Goal: Answer question/provide support: Share knowledge or assist other users

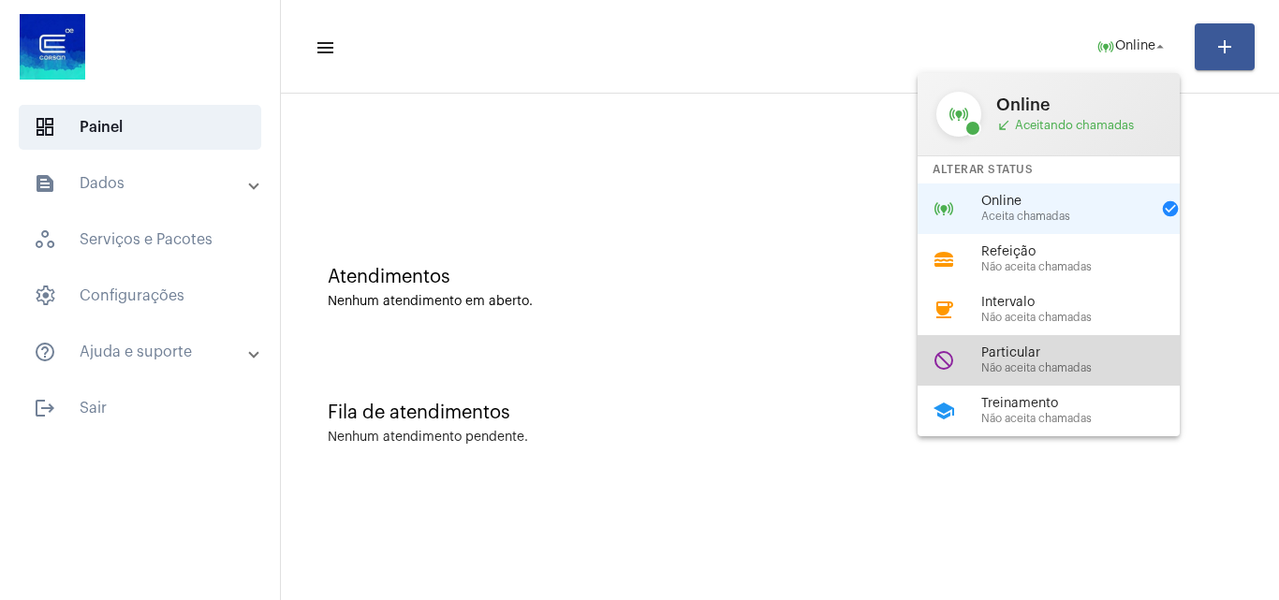
click at [1120, 347] on span "Particular" at bounding box center [1087, 353] width 213 height 14
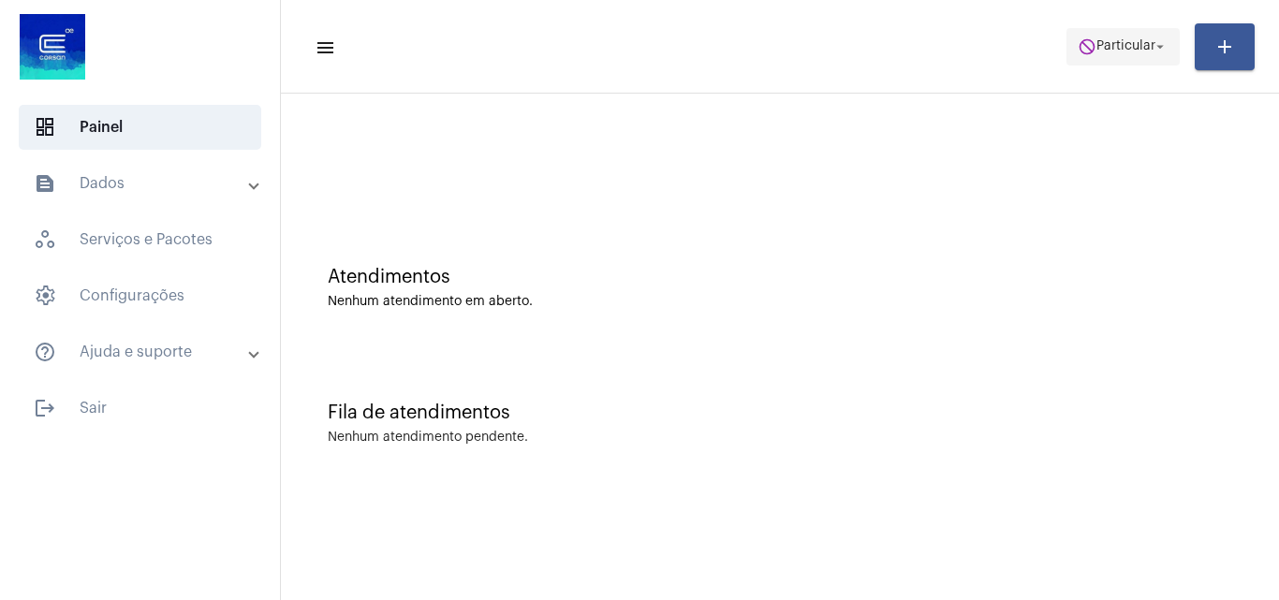
click at [1122, 49] on span "Particular" at bounding box center [1125, 46] width 59 height 13
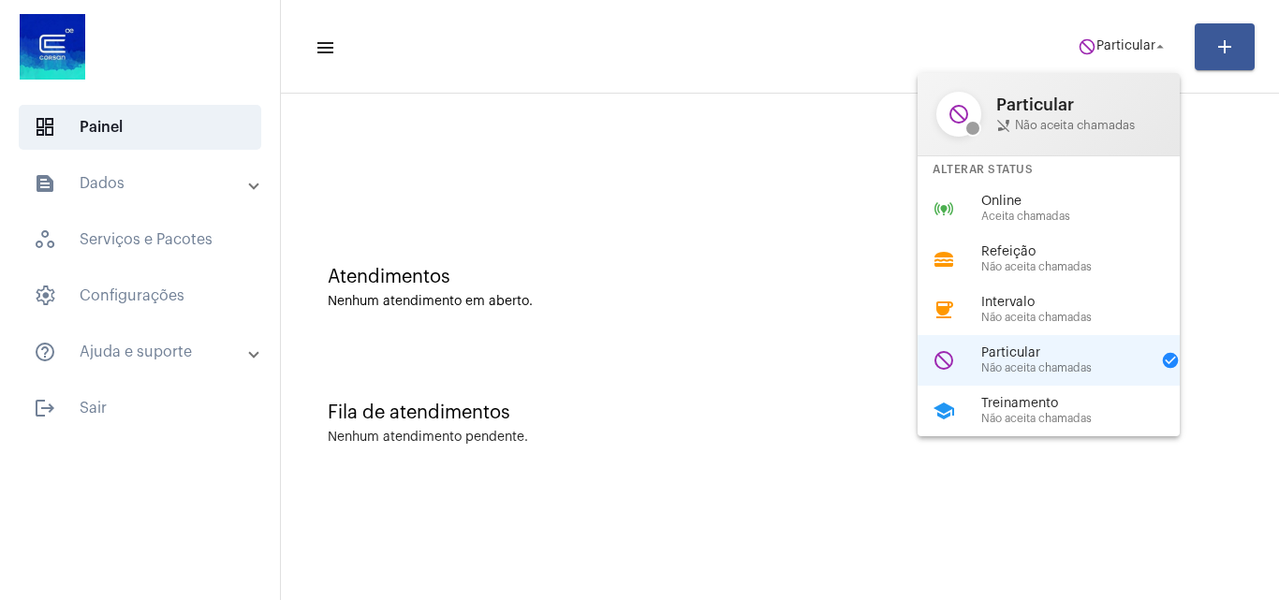
click at [1111, 193] on div "online_prediction Online Aceita chamadas" at bounding box center [1064, 209] width 292 height 51
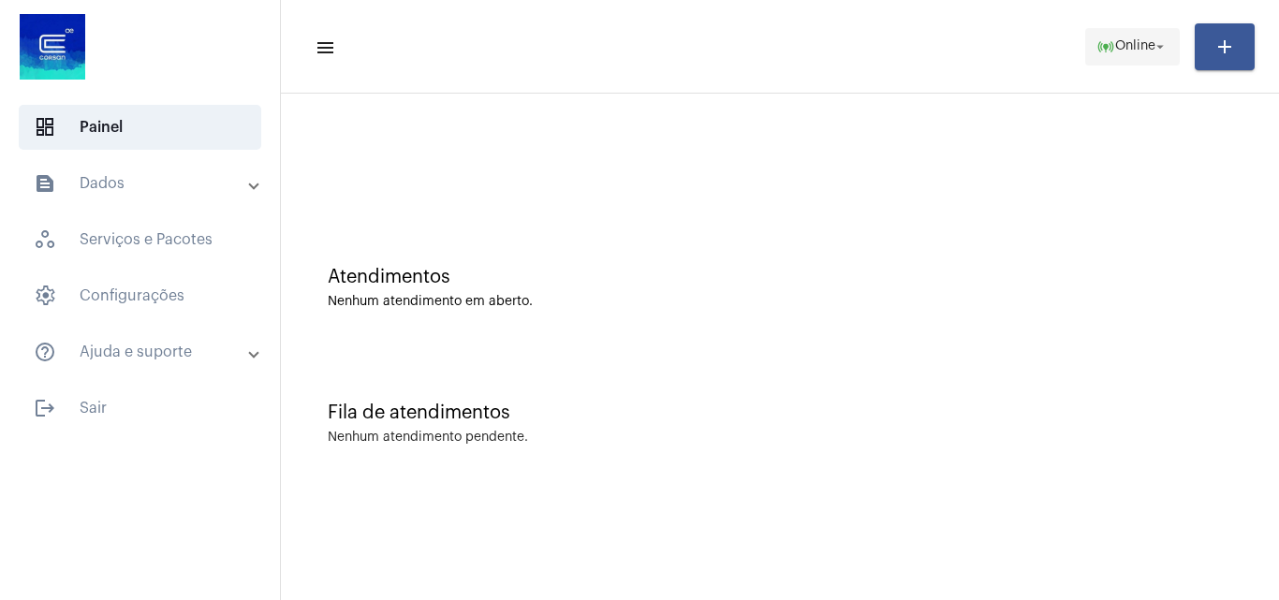
click at [1124, 31] on span "online_prediction Online arrow_drop_down" at bounding box center [1132, 46] width 72 height 34
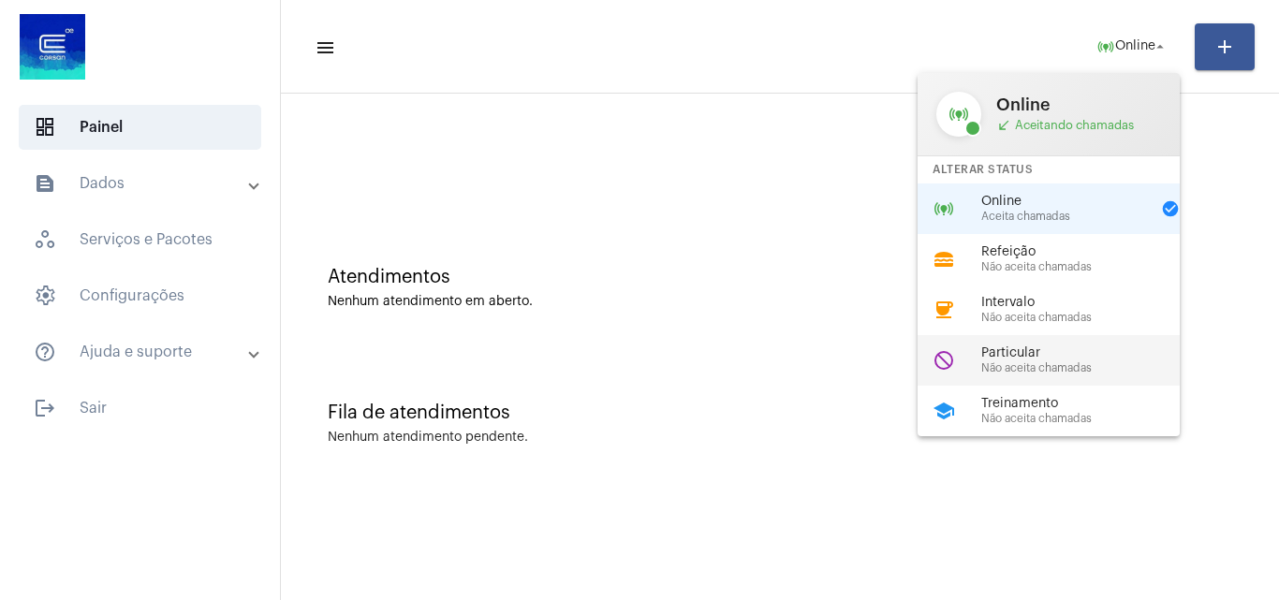
click at [1068, 347] on span "Particular" at bounding box center [1087, 353] width 213 height 14
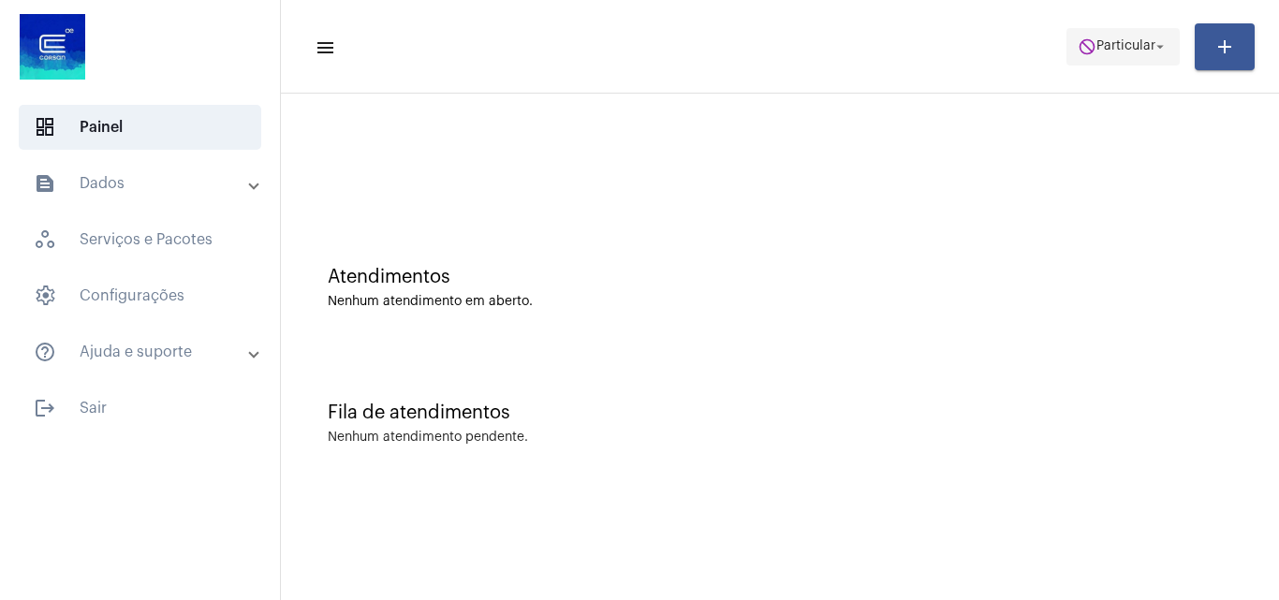
click at [1137, 43] on span "Particular" at bounding box center [1125, 46] width 59 height 13
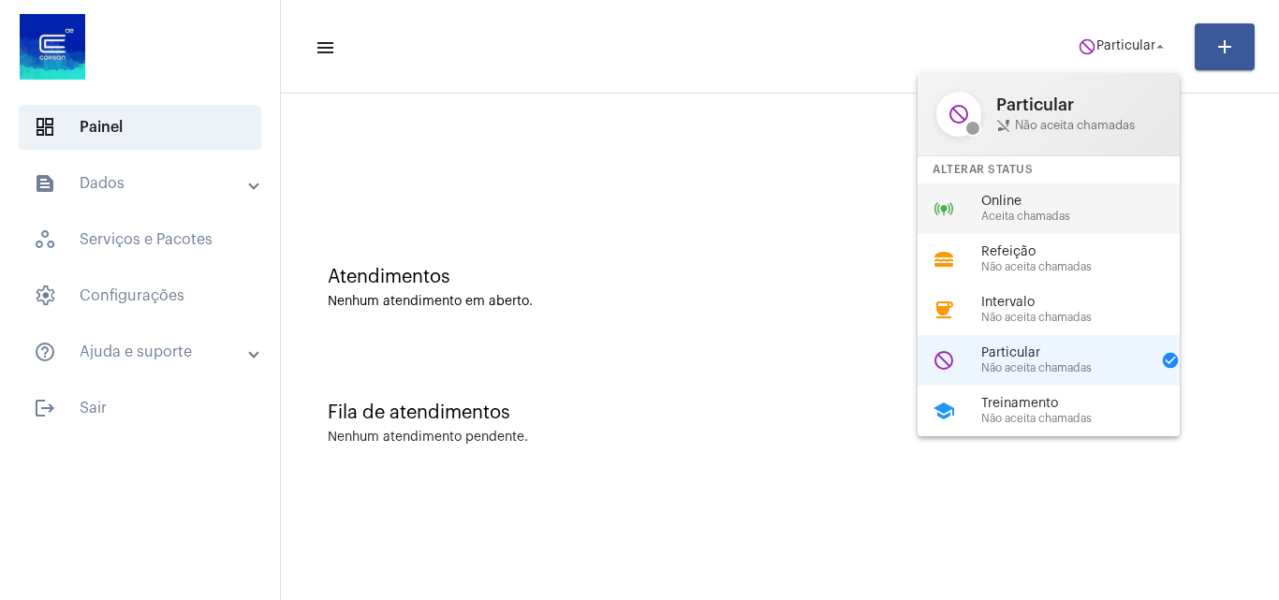
click at [1045, 191] on div "online_prediction Online Aceita chamadas" at bounding box center [1064, 209] width 292 height 51
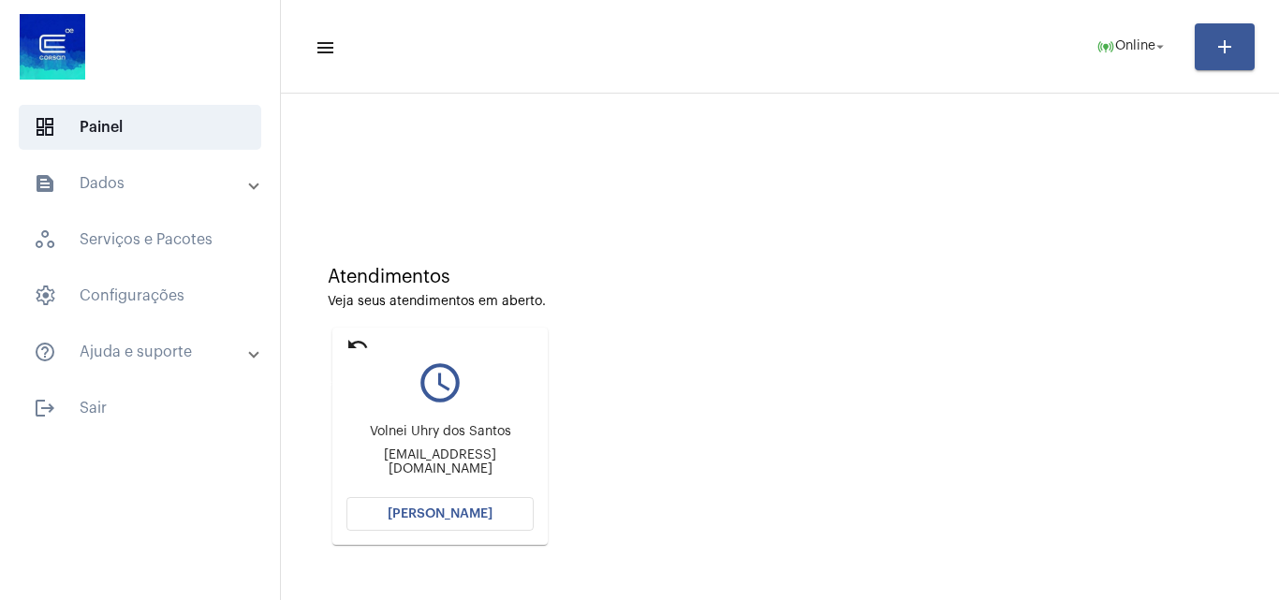
click at [346, 339] on mat-icon "undo" at bounding box center [357, 344] width 22 height 22
click at [472, 505] on button "[PERSON_NAME]" at bounding box center [439, 514] width 187 height 34
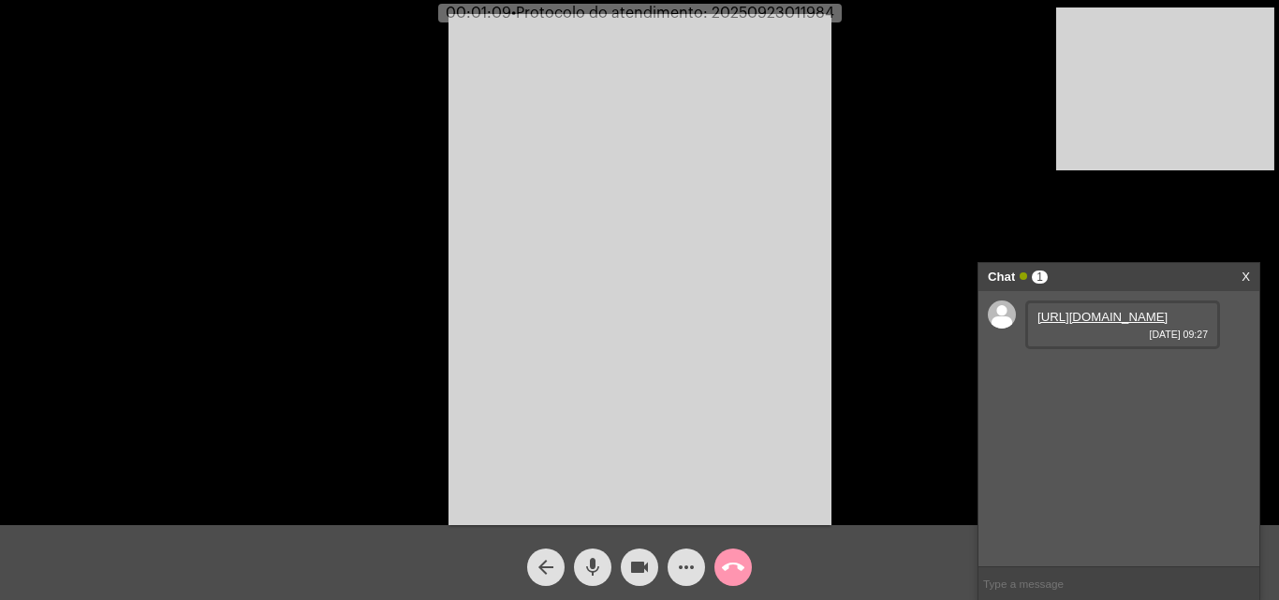
click at [1111, 324] on link "https://neft-transfer-bucket.s3.amazonaws.com/temp-81fc84f5-e5c4-10da-9220-bdcd…" at bounding box center [1102, 317] width 130 height 14
click at [590, 551] on span "mic" at bounding box center [592, 567] width 22 height 37
click at [588, 554] on span "mic_off" at bounding box center [592, 567] width 22 height 37
click at [597, 563] on mat-icon "mic" at bounding box center [592, 567] width 22 height 22
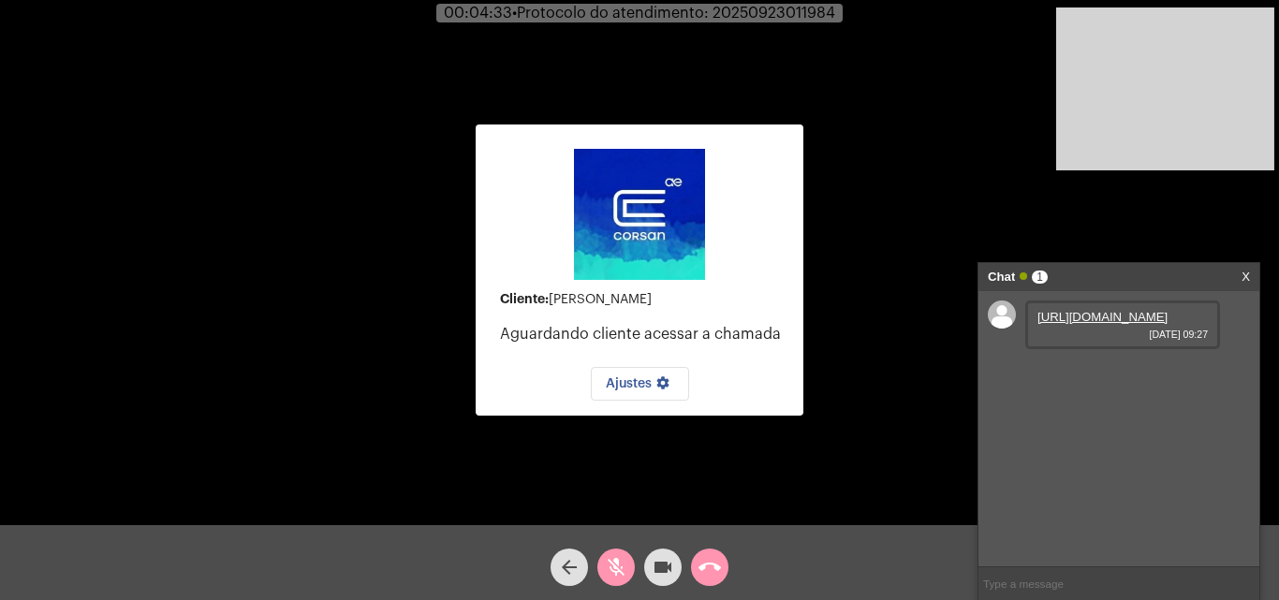
click at [665, 562] on mat-icon "videocam" at bounding box center [663, 567] width 22 height 22
click at [667, 561] on mat-icon "videocam_off" at bounding box center [663, 567] width 22 height 22
click at [618, 562] on mat-icon "mic_off" at bounding box center [616, 567] width 22 height 22
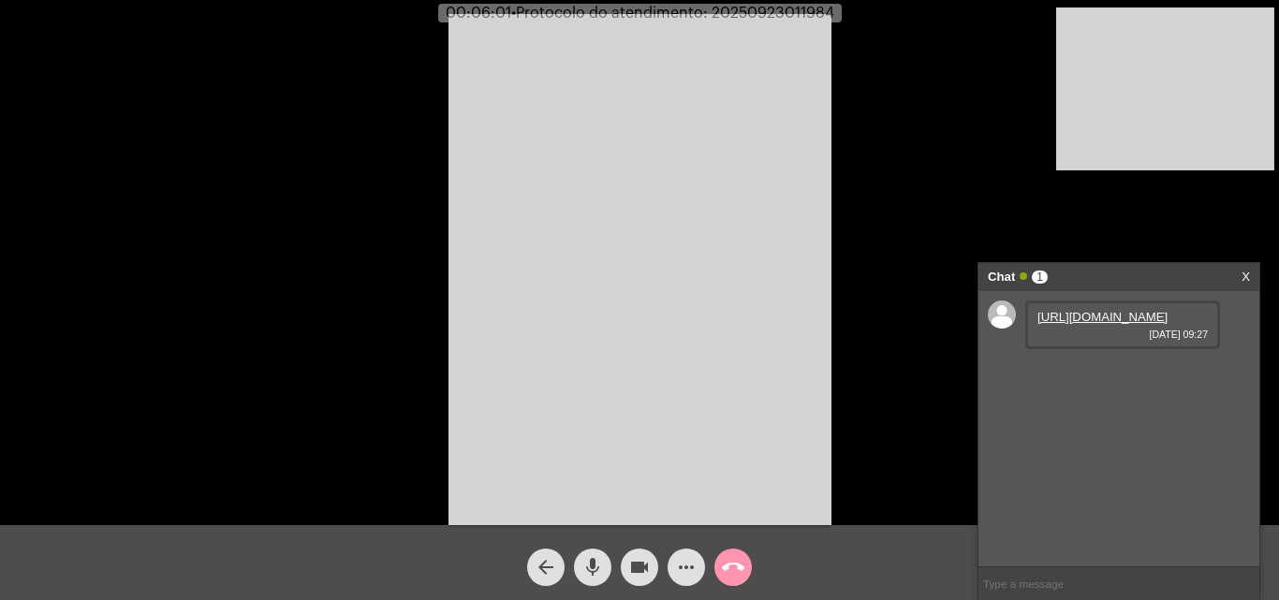
click at [595, 569] on mat-icon "mic" at bounding box center [592, 567] width 22 height 22
click at [603, 562] on mat-icon "mic_off" at bounding box center [592, 567] width 22 height 22
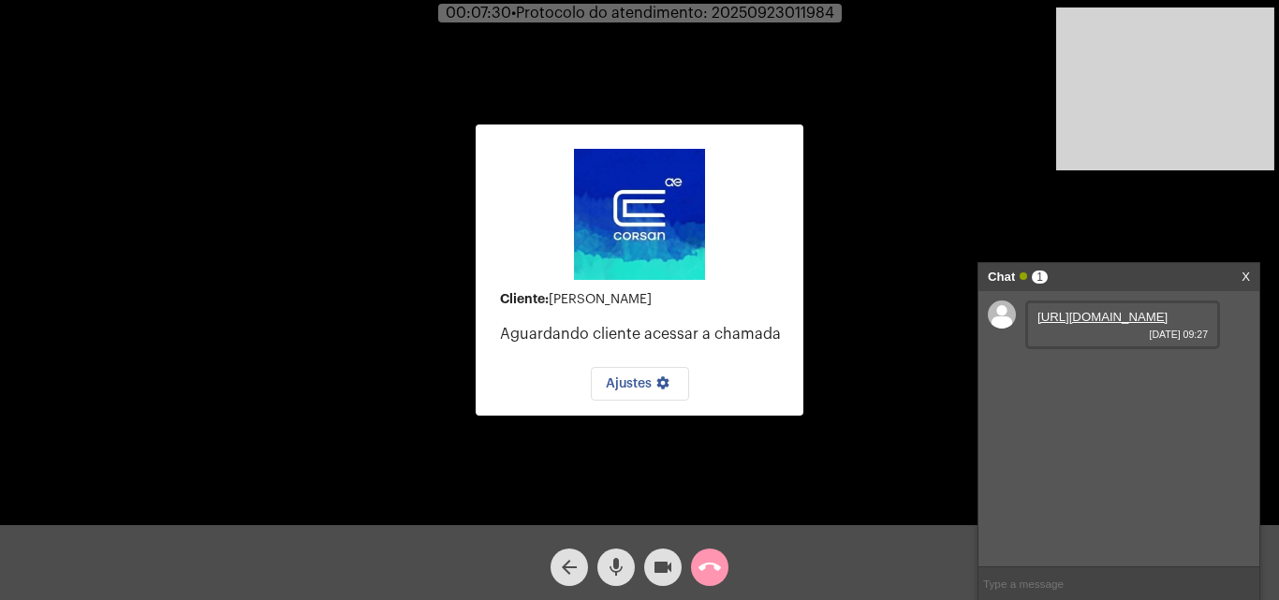
click at [617, 575] on mat-icon "mic" at bounding box center [616, 567] width 22 height 22
click at [644, 558] on div "videocam" at bounding box center [662, 562] width 47 height 47
click at [659, 560] on mat-icon "videocam_off" at bounding box center [663, 567] width 22 height 22
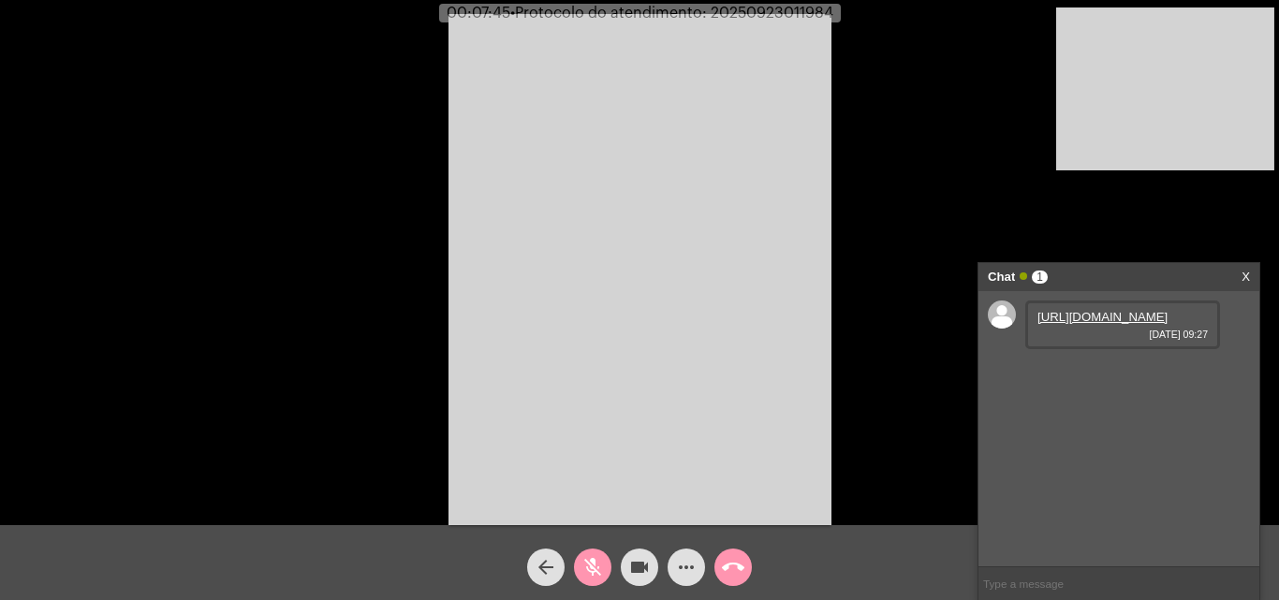
click at [596, 557] on mat-icon "mic_off" at bounding box center [592, 567] width 22 height 22
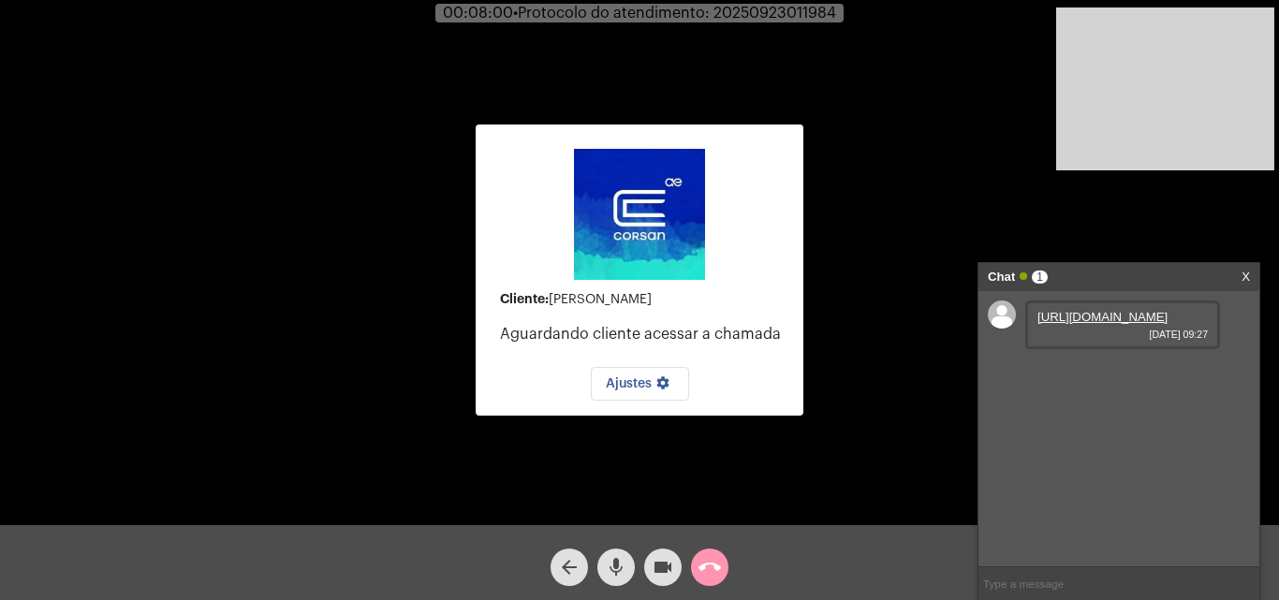
click at [615, 551] on span "mic" at bounding box center [616, 567] width 22 height 37
click at [660, 578] on mat-icon "videocam" at bounding box center [663, 567] width 22 height 22
click at [676, 576] on button "videocam_off" at bounding box center [662, 567] width 37 height 37
click at [610, 566] on mat-icon "mic_off" at bounding box center [616, 567] width 22 height 22
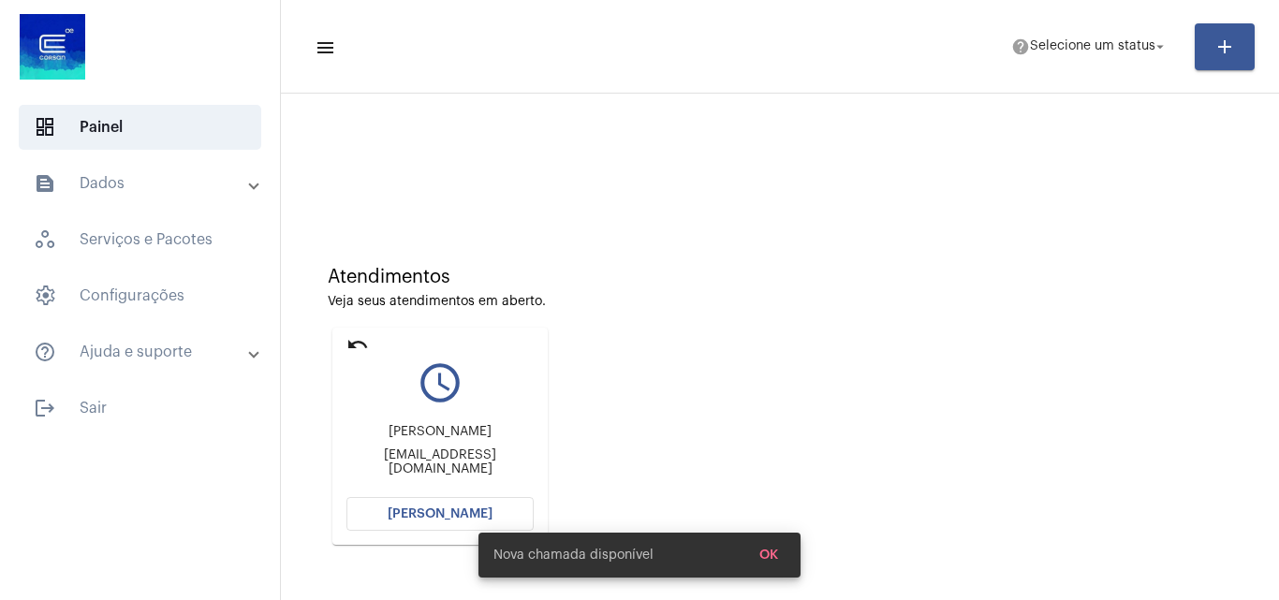
click at [476, 514] on div "Nova chamada disponível OK" at bounding box center [639, 555] width 367 height 90
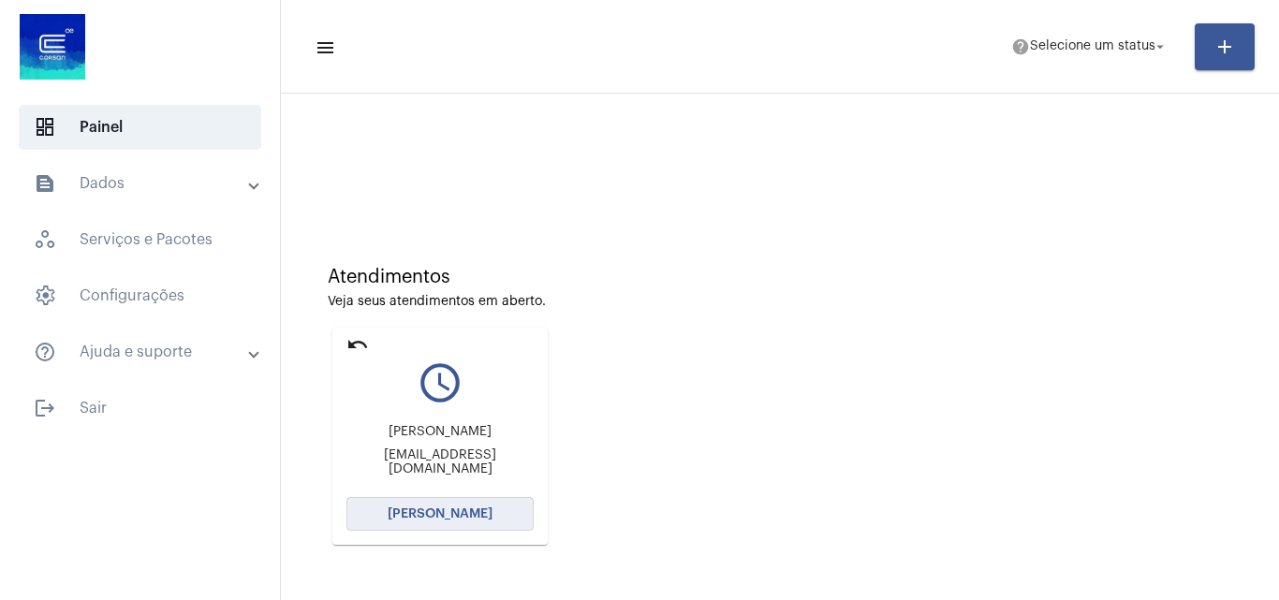
click at [478, 512] on span "[PERSON_NAME]" at bounding box center [440, 513] width 105 height 13
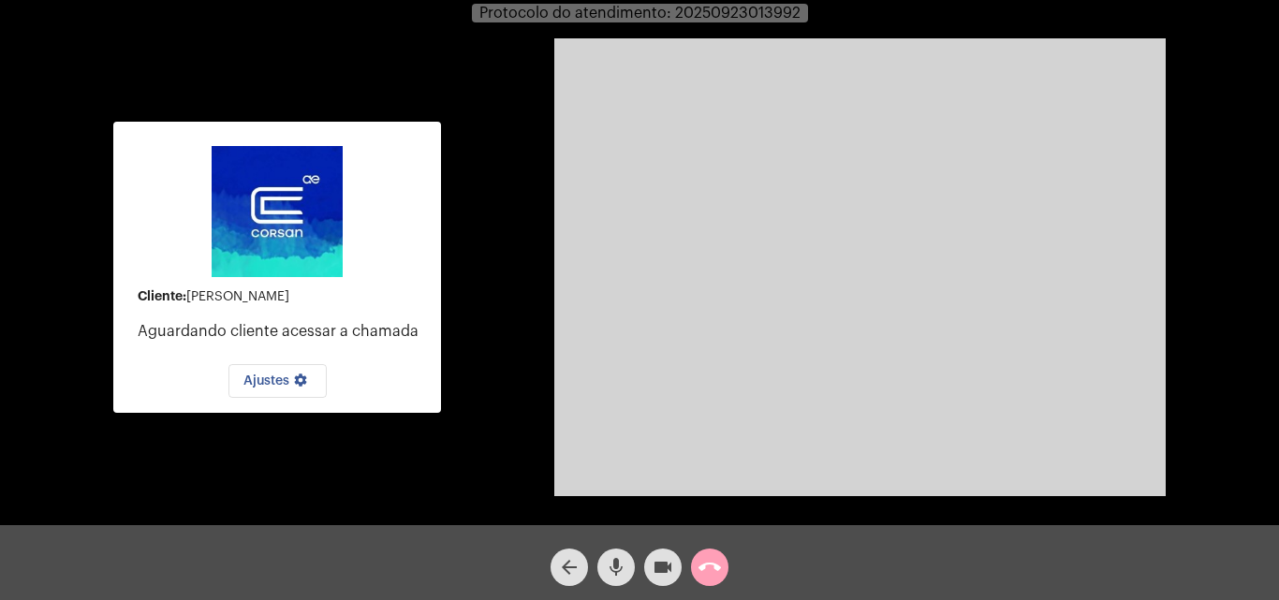
click at [717, 559] on mat-icon "call_end" at bounding box center [709, 567] width 22 height 22
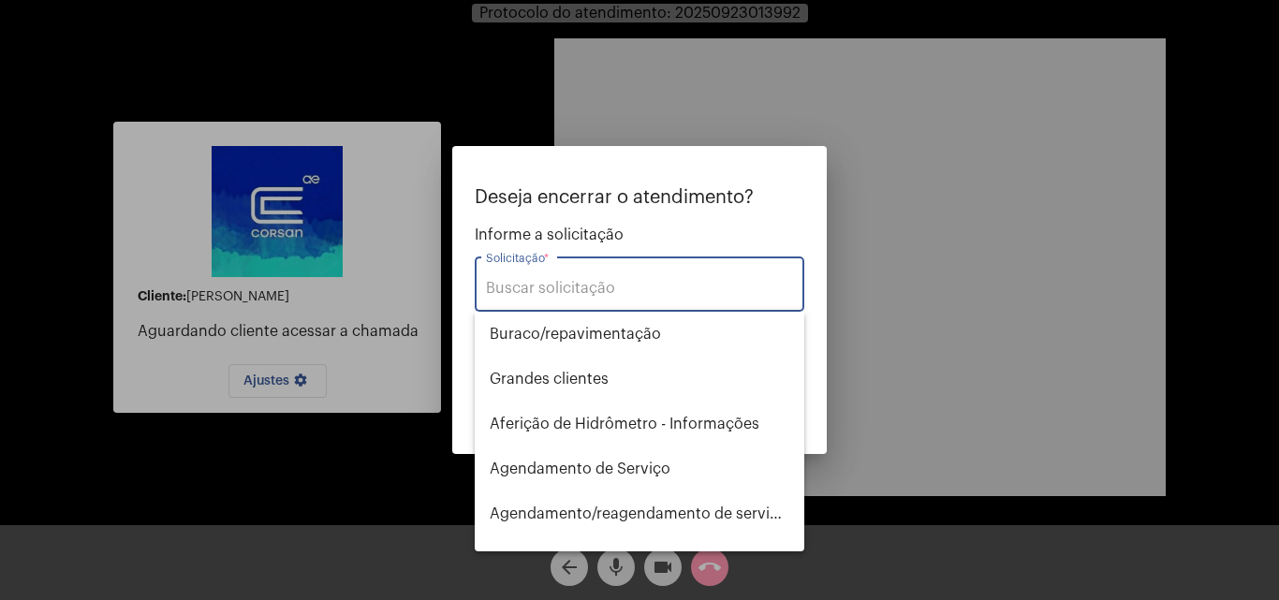
click at [606, 296] on input "Solicitação *" at bounding box center [639, 288] width 307 height 17
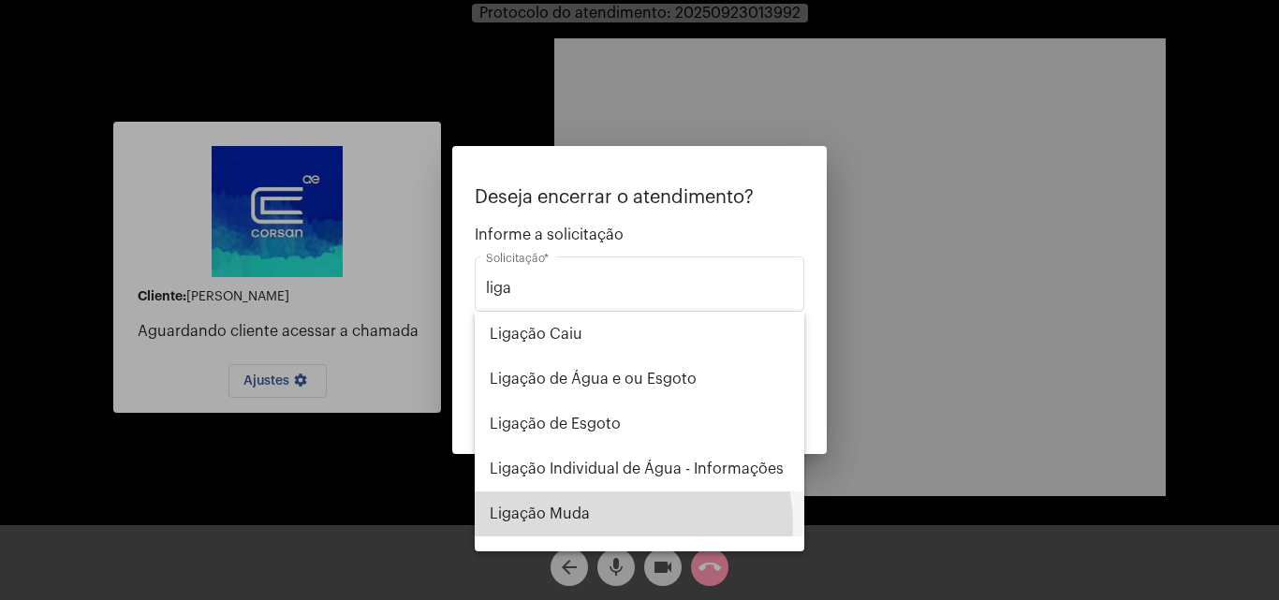
click at [618, 525] on span "Ligação Muda" at bounding box center [640, 514] width 300 height 45
type input "Ligação Muda"
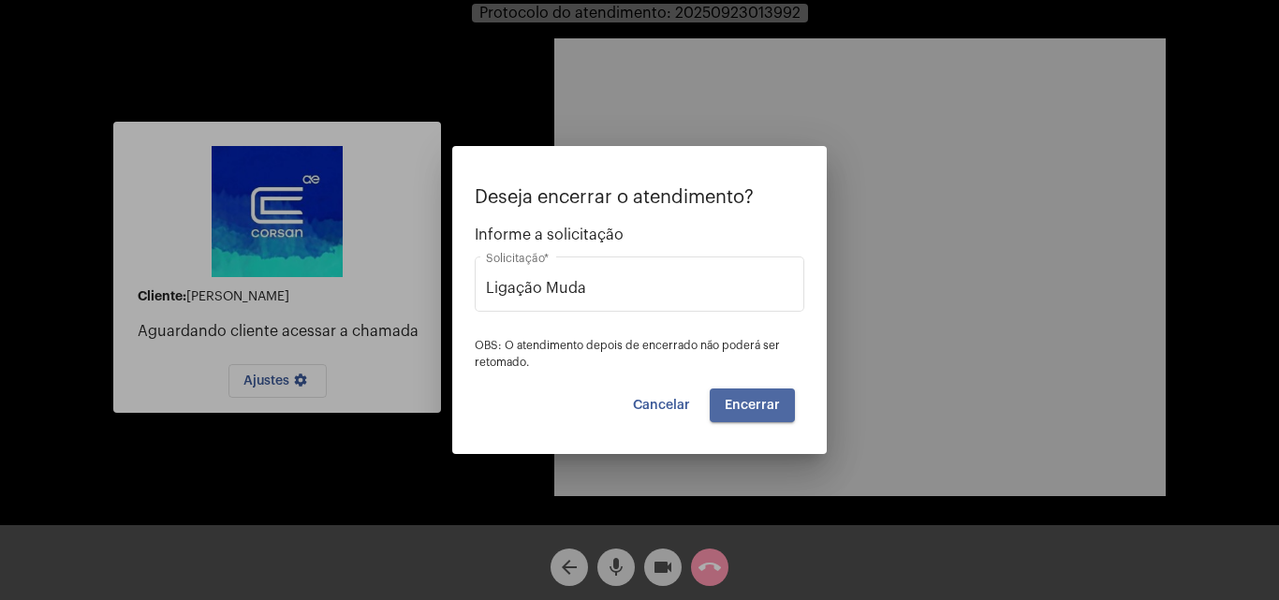
click at [776, 399] on span "Encerrar" at bounding box center [752, 405] width 55 height 13
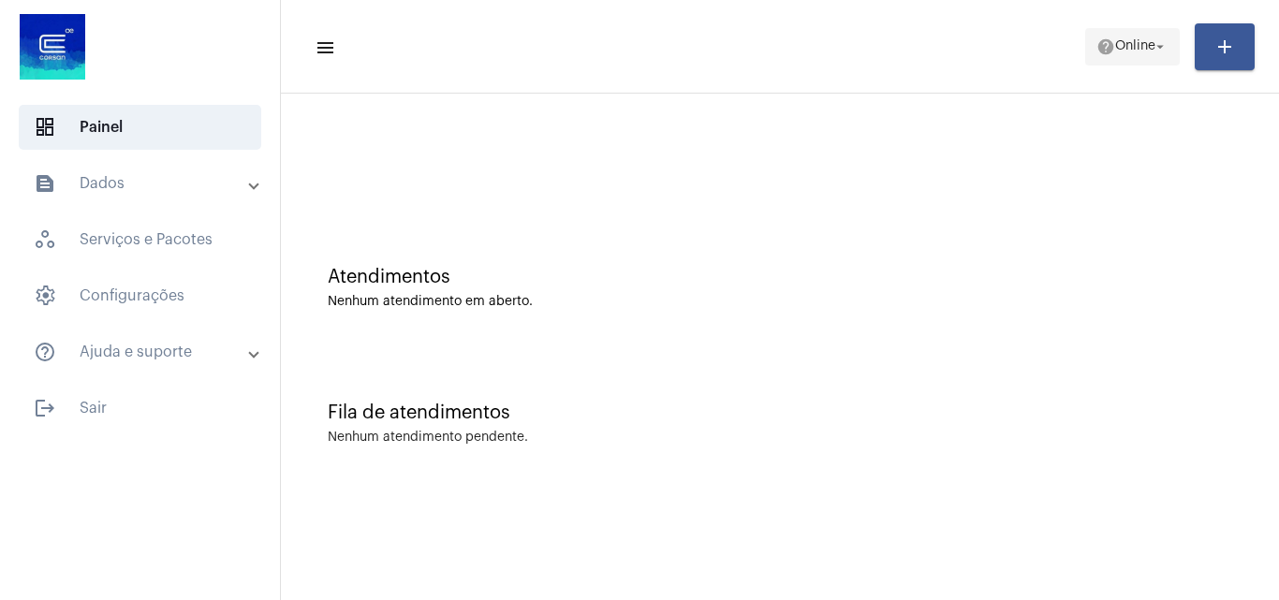
click at [1149, 38] on span "help Online arrow_drop_down" at bounding box center [1132, 46] width 72 height 34
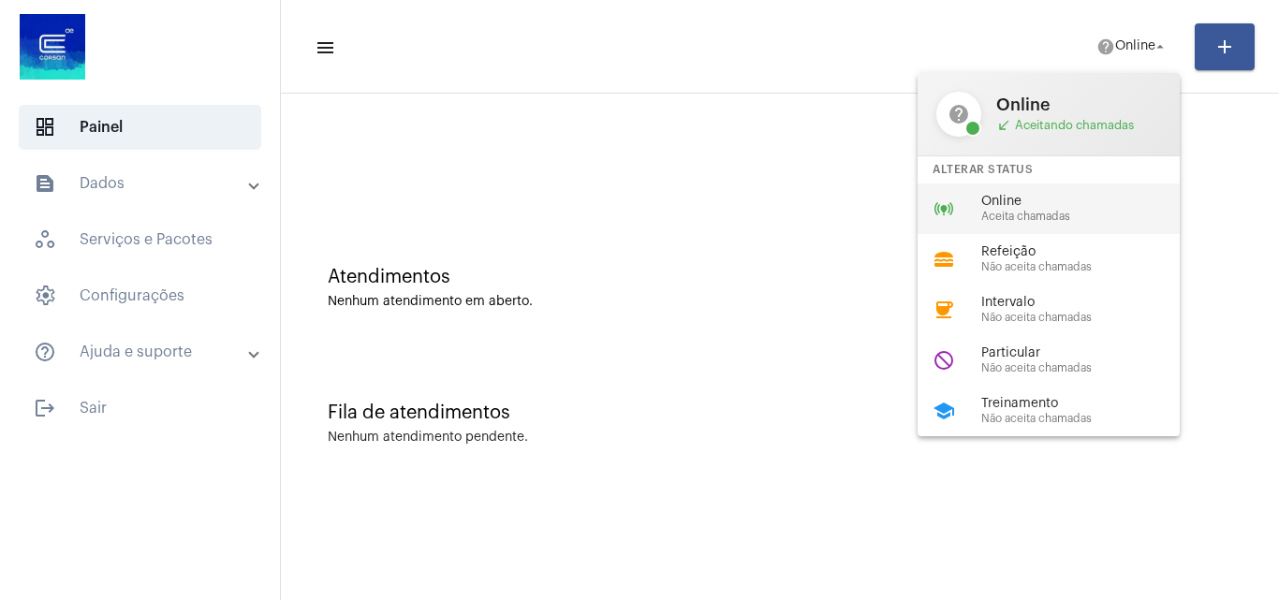
click at [1064, 209] on div "Online Aceita chamadas" at bounding box center [1087, 209] width 213 height 28
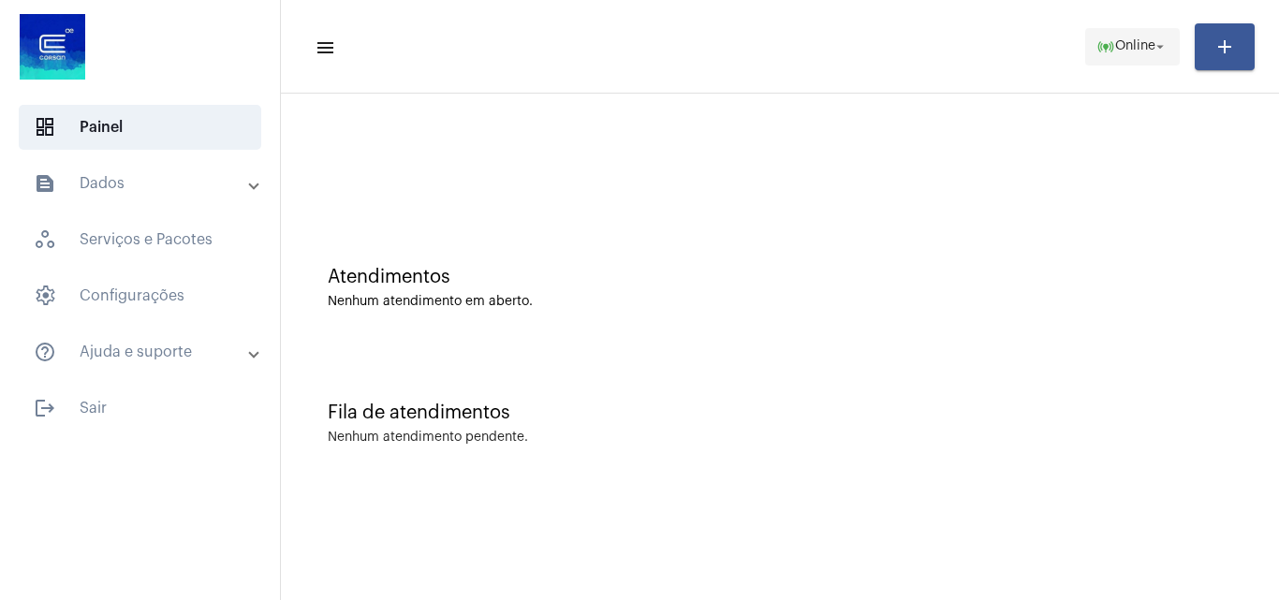
click at [1160, 51] on mat-icon "arrow_drop_down" at bounding box center [1160, 46] width 17 height 17
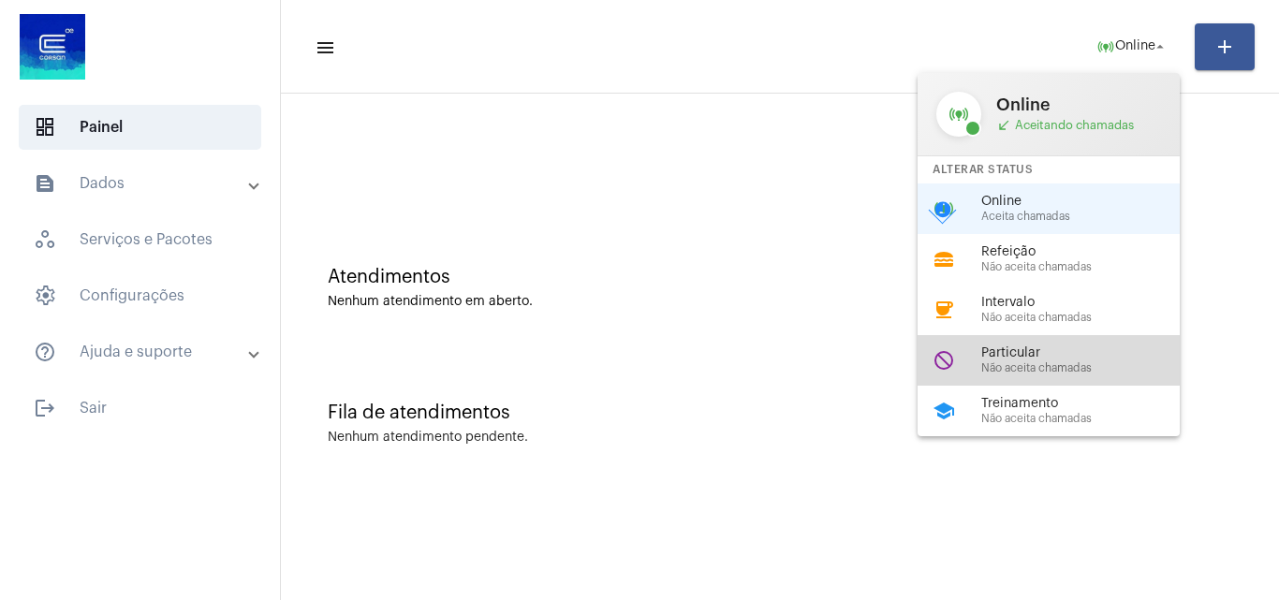
click at [1065, 359] on span "Particular" at bounding box center [1087, 353] width 213 height 14
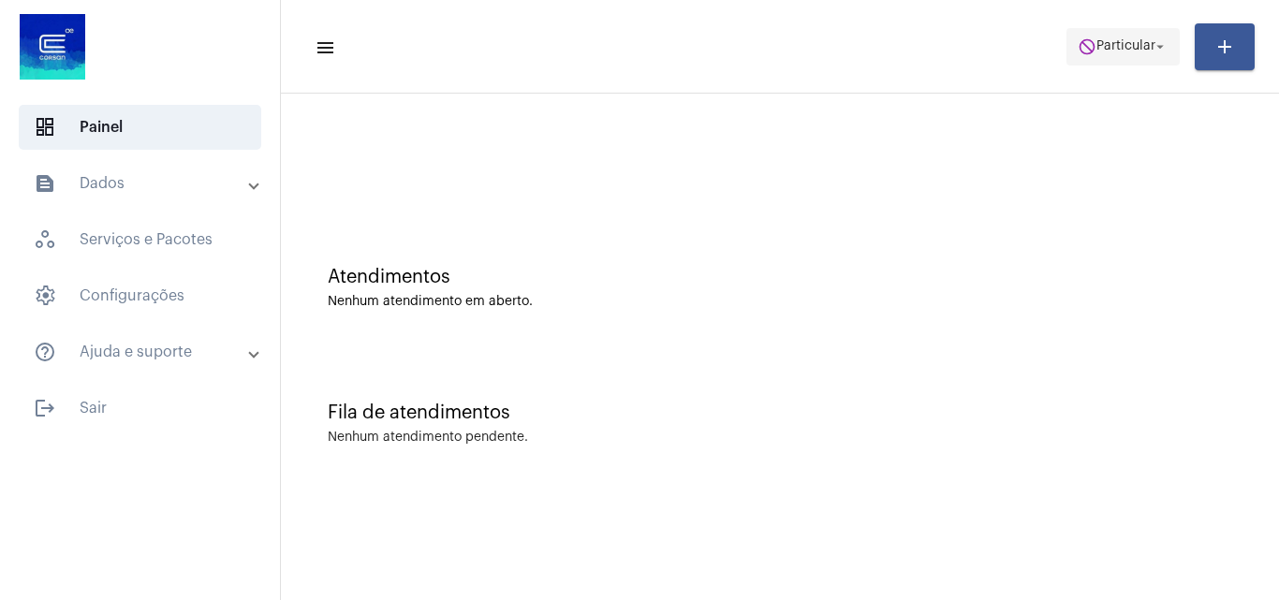
click at [1108, 45] on span "Particular" at bounding box center [1125, 46] width 59 height 13
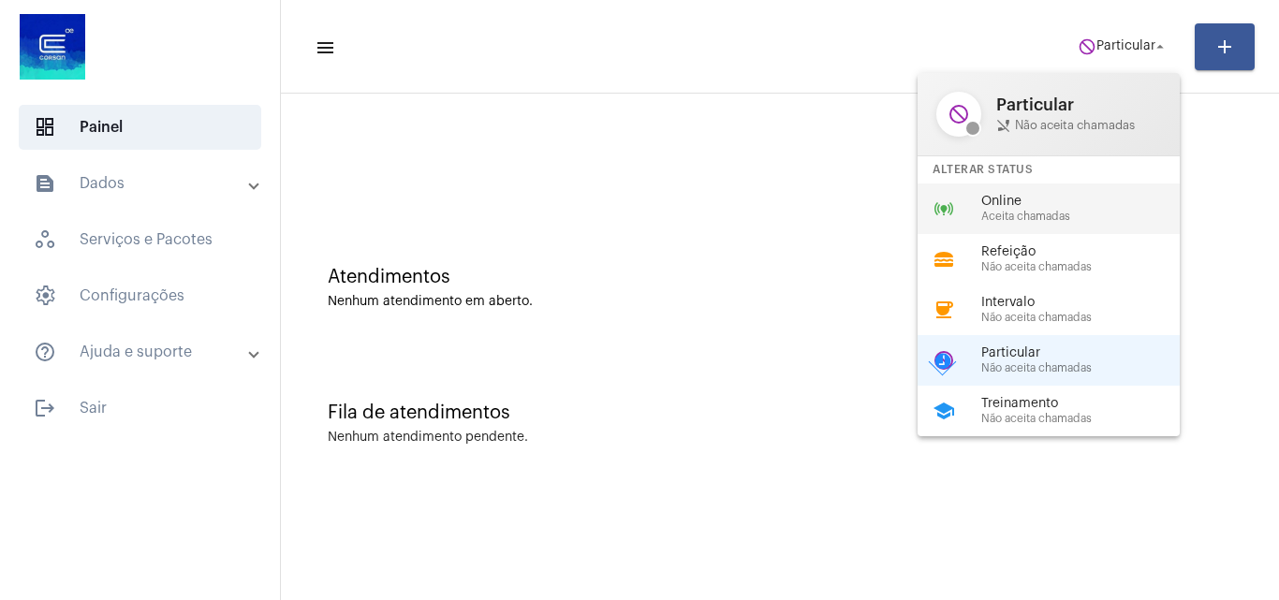
click at [1071, 213] on span "Aceita chamadas" at bounding box center [1087, 217] width 213 height 12
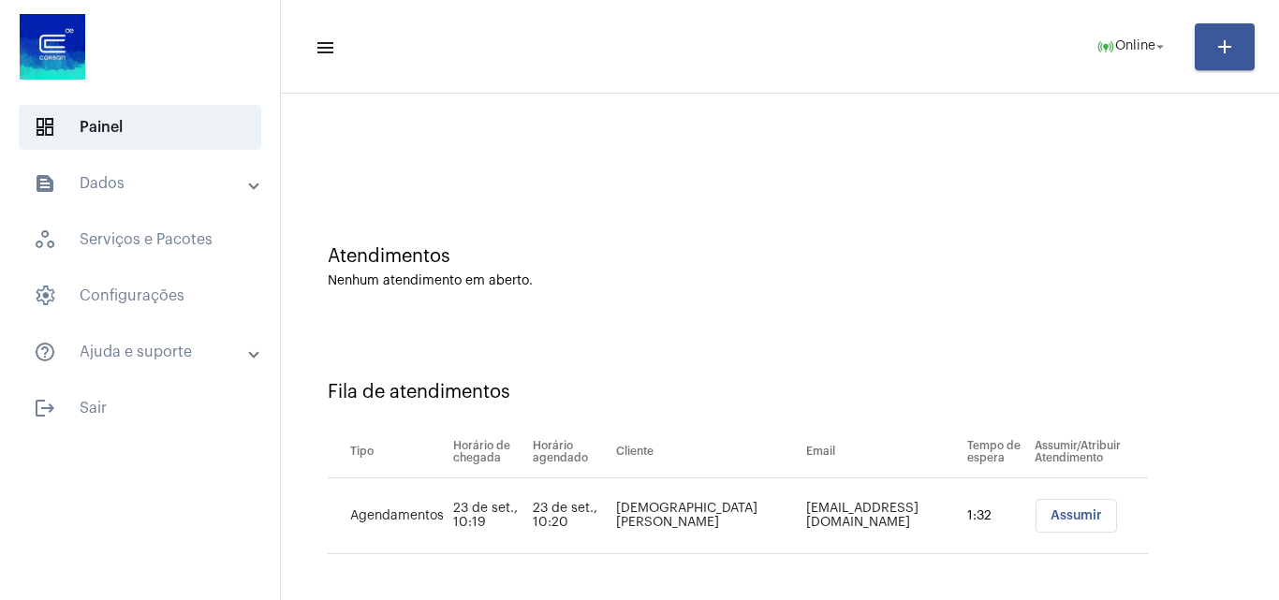
scroll to position [25, 0]
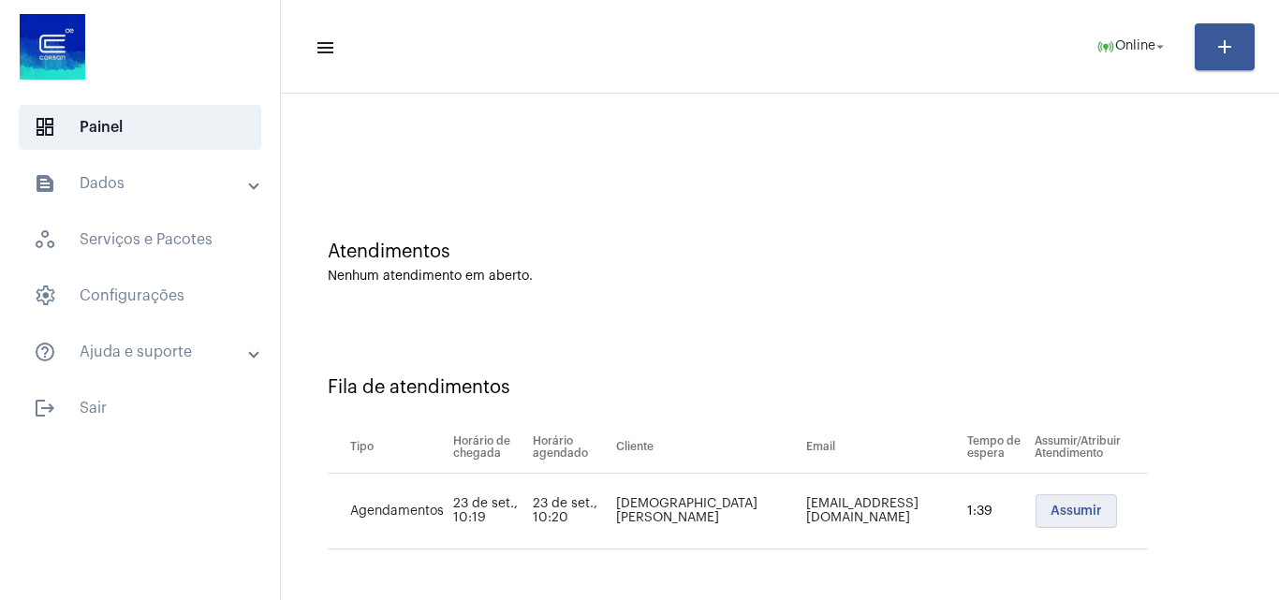
click at [1055, 500] on button "Assumir" at bounding box center [1076, 511] width 81 height 34
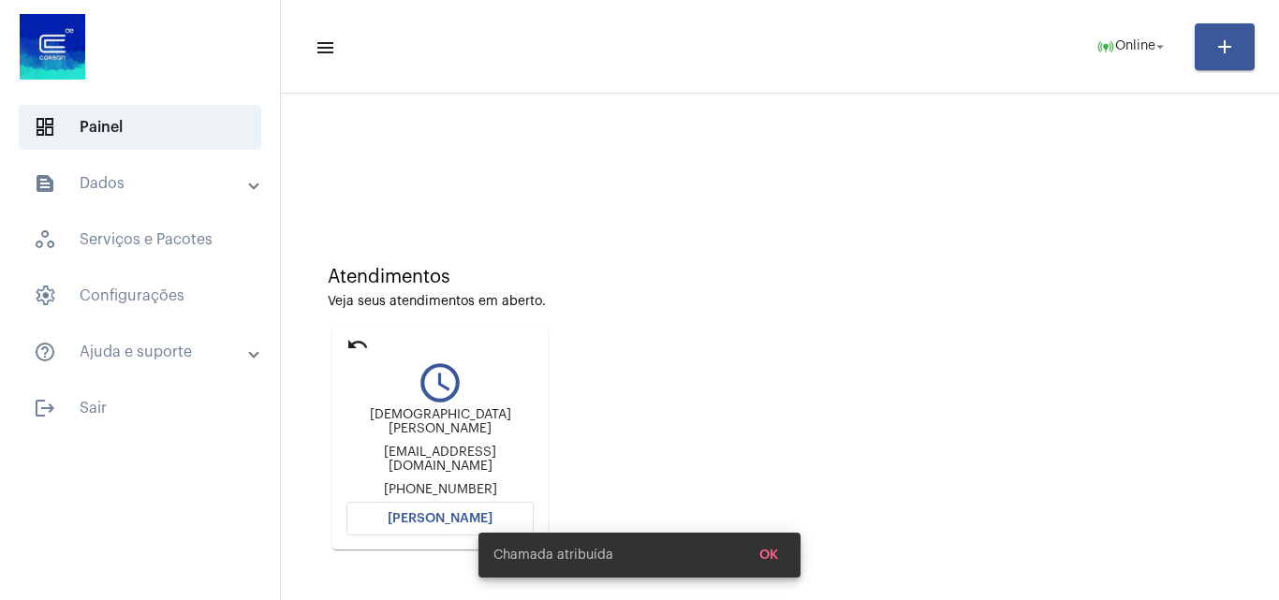
click at [426, 512] on span "[PERSON_NAME]" at bounding box center [440, 518] width 105 height 13
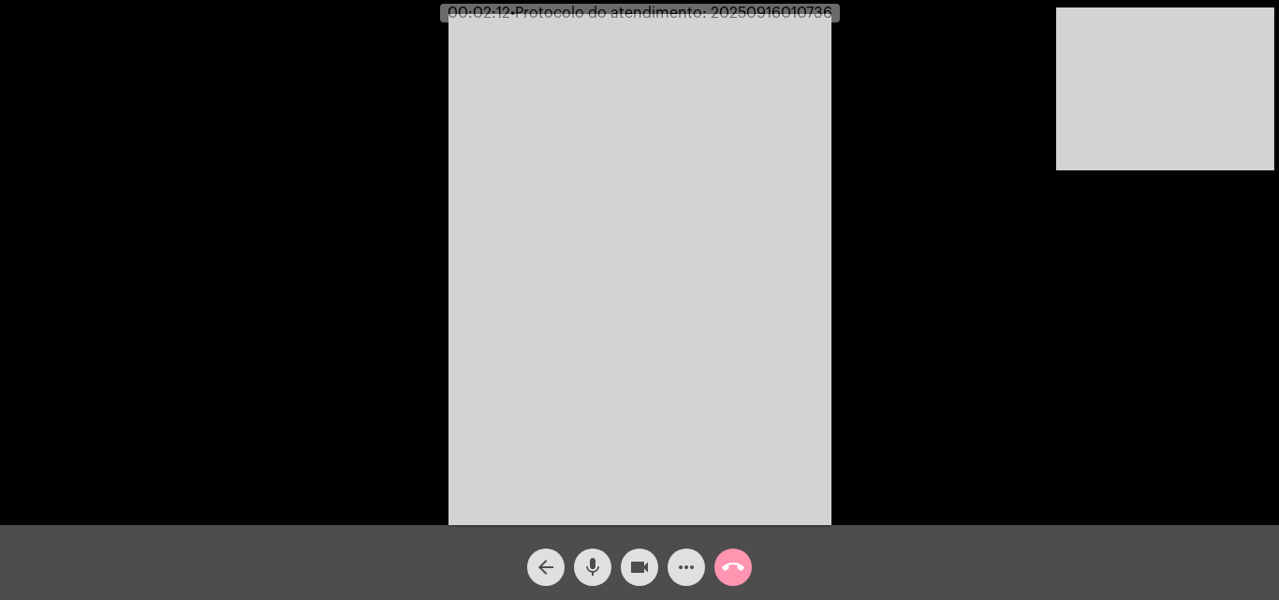
click at [890, 323] on div "Acessando Câmera e Microfone..." at bounding box center [639, 267] width 1275 height 525
click at [868, 300] on div "Acessando Câmera e Microfone..." at bounding box center [639, 267] width 1275 height 525
click at [877, 411] on div "Acessando Câmera e Microfone..." at bounding box center [639, 267] width 1275 height 525
click at [1026, 148] on div "Acessando Câmera e Microfone..." at bounding box center [639, 267] width 1275 height 525
click at [907, 313] on div "Acessando Câmera e Microfone..." at bounding box center [639, 267] width 1275 height 525
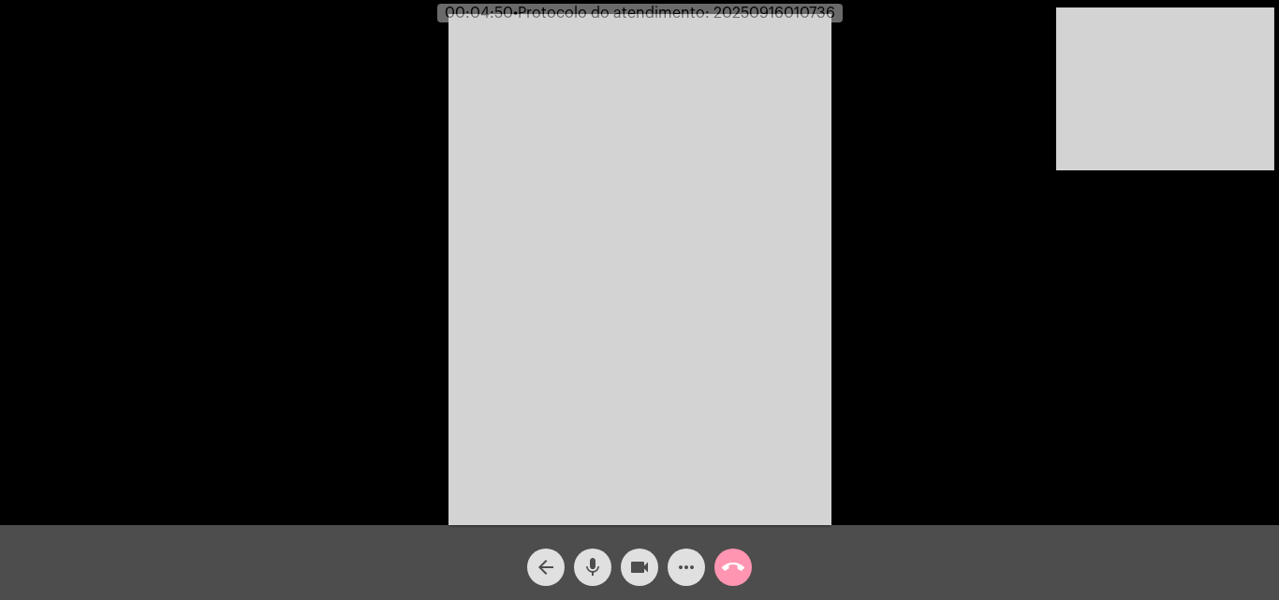
click at [861, 204] on div "Acessando Câmera e Microfone..." at bounding box center [639, 267] width 1275 height 525
click at [1036, 269] on div "Acessando Câmera e Microfone..." at bounding box center [639, 267] width 1275 height 525
click at [595, 575] on mat-icon "mic" at bounding box center [592, 567] width 22 height 22
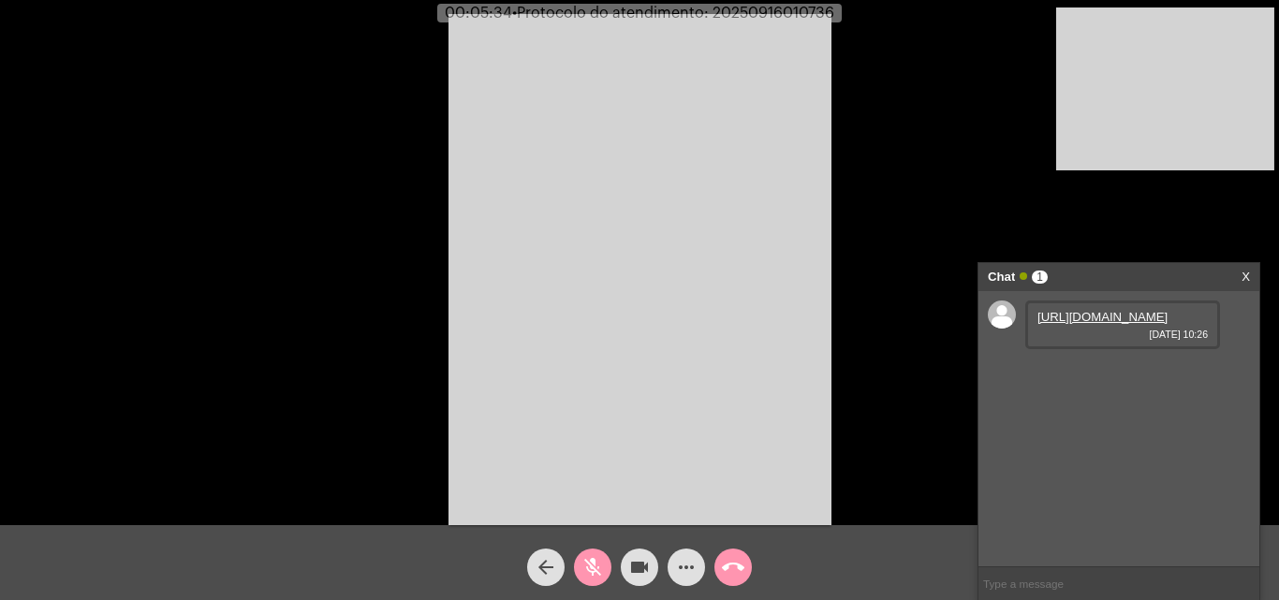
click at [595, 574] on mat-icon "mic_off" at bounding box center [592, 567] width 22 height 22
click at [1136, 324] on link "[URL][DOMAIN_NAME]" at bounding box center [1102, 317] width 130 height 14
click at [601, 571] on mat-icon "mic" at bounding box center [592, 567] width 22 height 22
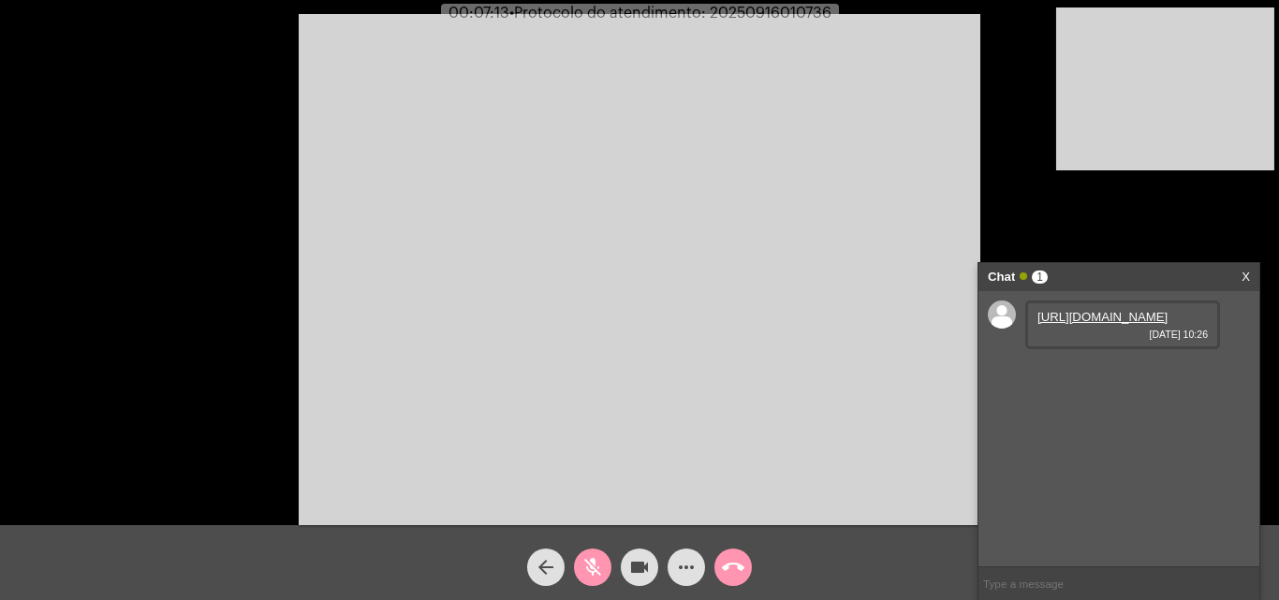
click at [639, 564] on mat-icon "videocam" at bounding box center [639, 567] width 22 height 22
click at [638, 564] on mat-icon "videocam_off" at bounding box center [639, 567] width 22 height 22
drag, startPoint x: 895, startPoint y: 373, endPoint x: 704, endPoint y: 534, distance: 249.8
click at [895, 373] on video at bounding box center [640, 269] width 682 height 511
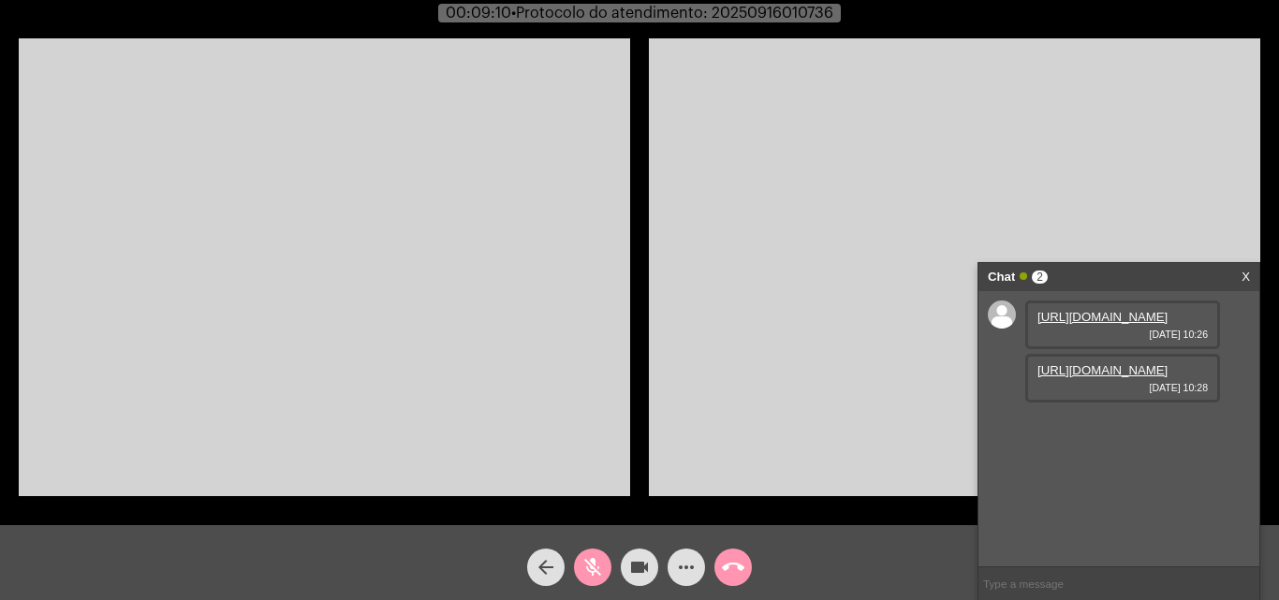
click at [593, 569] on mat-icon "mic_off" at bounding box center [592, 567] width 22 height 22
click at [576, 261] on video at bounding box center [324, 267] width 611 height 458
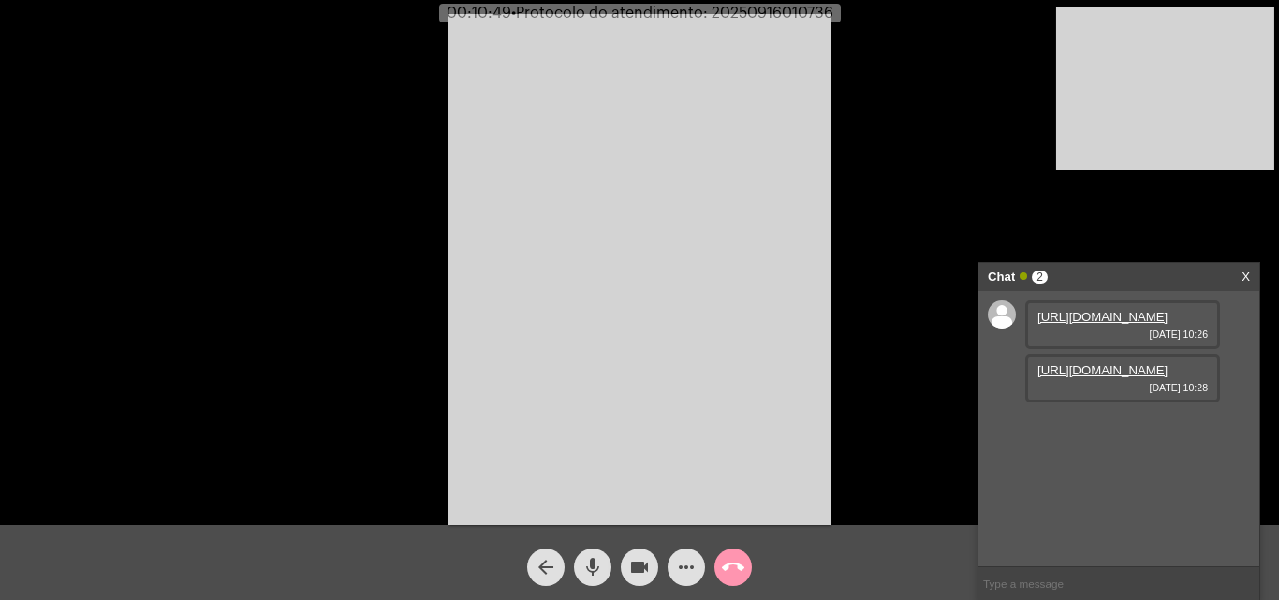
click at [778, 7] on span "• Protocolo do atendimento: 20250916010736" at bounding box center [672, 13] width 322 height 15
copy span "20250916010736"
click at [741, 564] on mat-icon "call_end" at bounding box center [733, 567] width 22 height 22
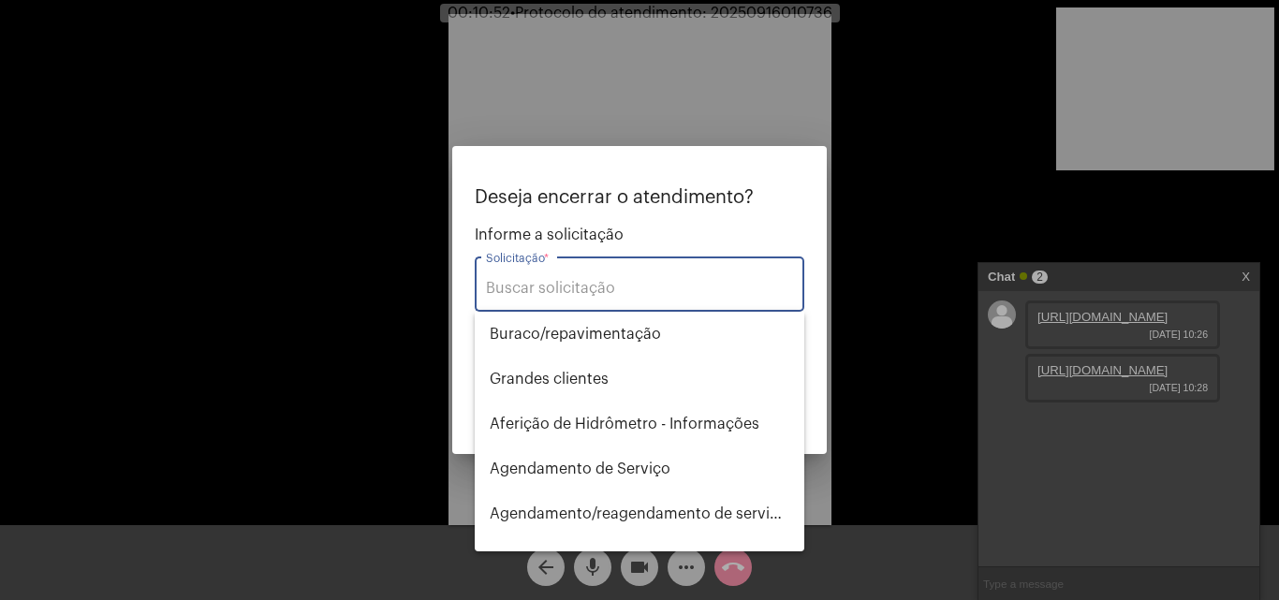
click at [619, 287] on input "Solicitação *" at bounding box center [639, 288] width 307 height 17
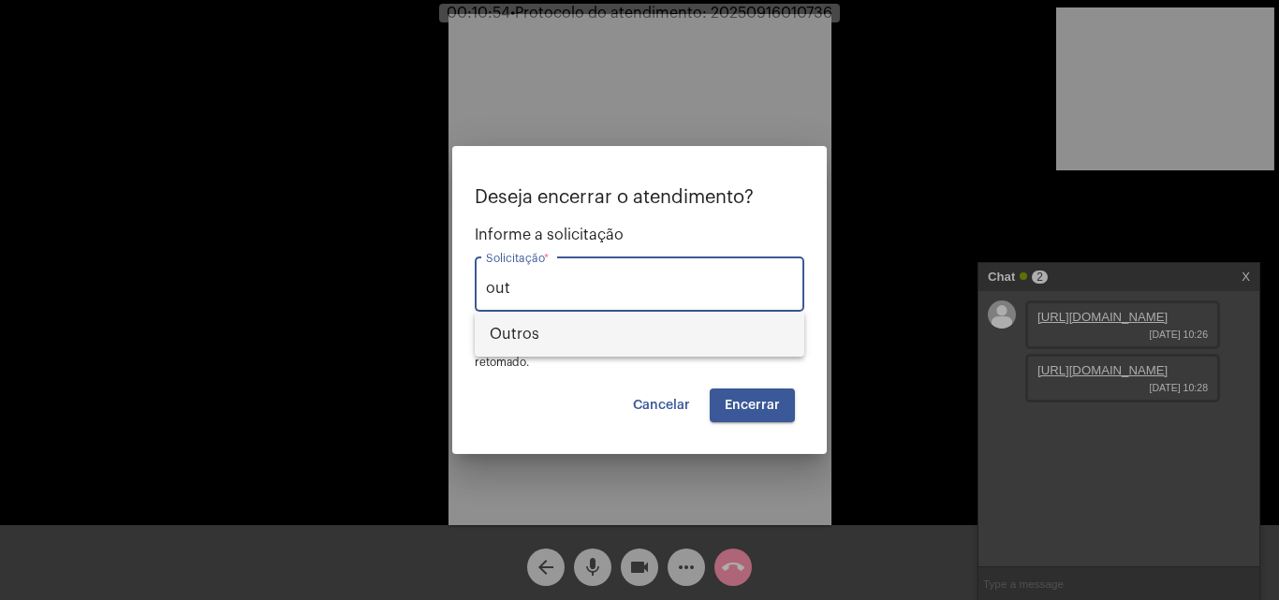
click at [620, 337] on span "Outros" at bounding box center [640, 334] width 300 height 45
type input "Outros"
click at [759, 410] on span "Encerrar" at bounding box center [752, 405] width 55 height 13
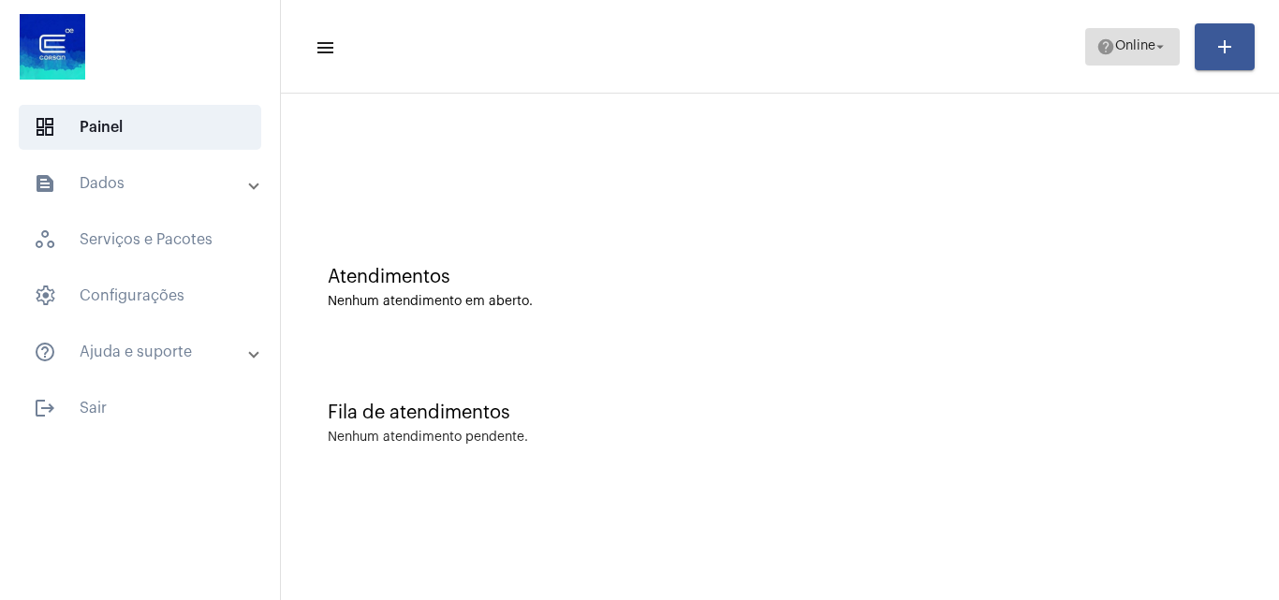
click at [1117, 45] on span "Online" at bounding box center [1135, 46] width 40 height 13
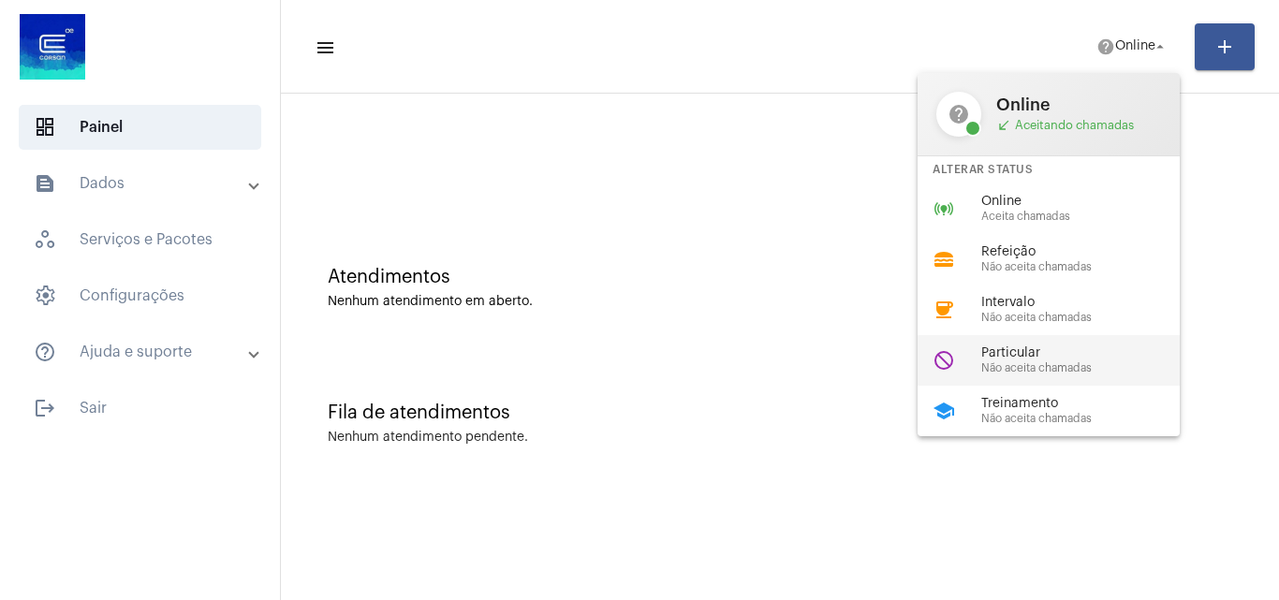
click at [1071, 356] on span "Particular" at bounding box center [1087, 353] width 213 height 14
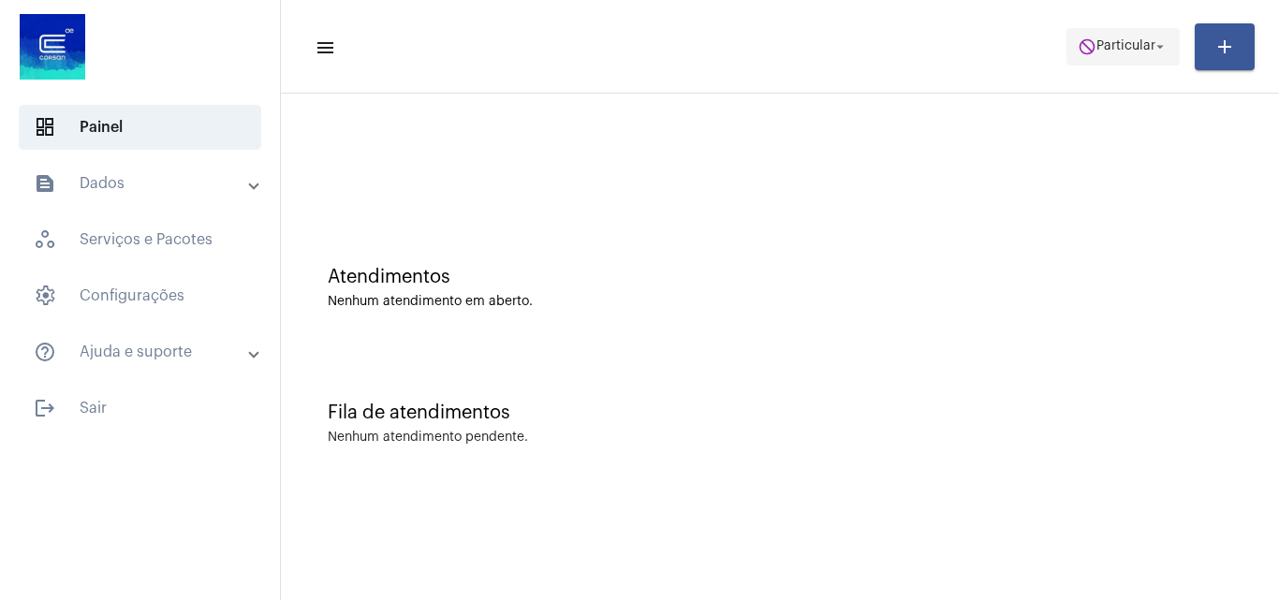
click at [1112, 28] on button "do_not_disturb Particular arrow_drop_down" at bounding box center [1122, 46] width 113 height 37
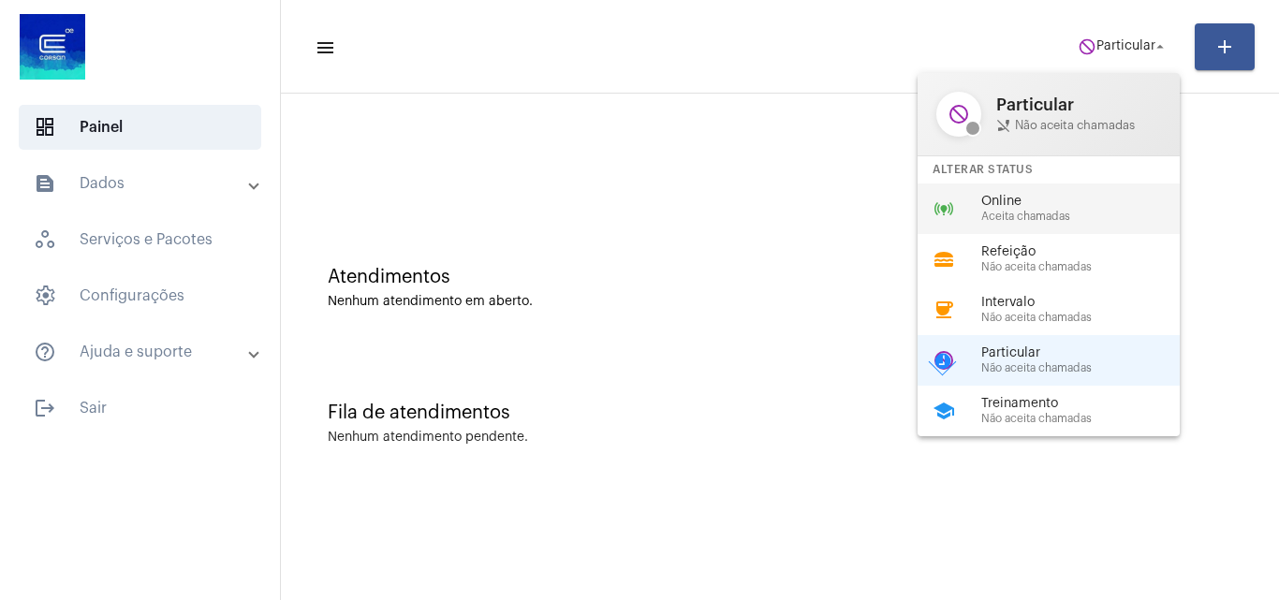
click at [1077, 205] on span "Online" at bounding box center [1087, 202] width 213 height 14
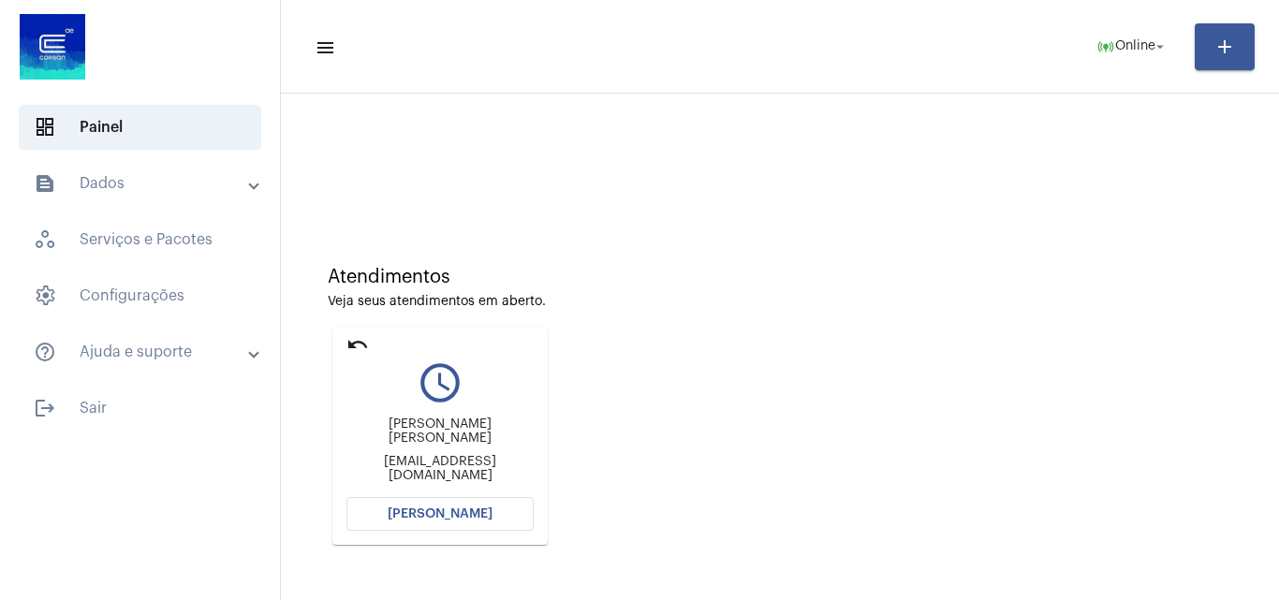
click at [474, 516] on span "[PERSON_NAME]" at bounding box center [440, 513] width 105 height 13
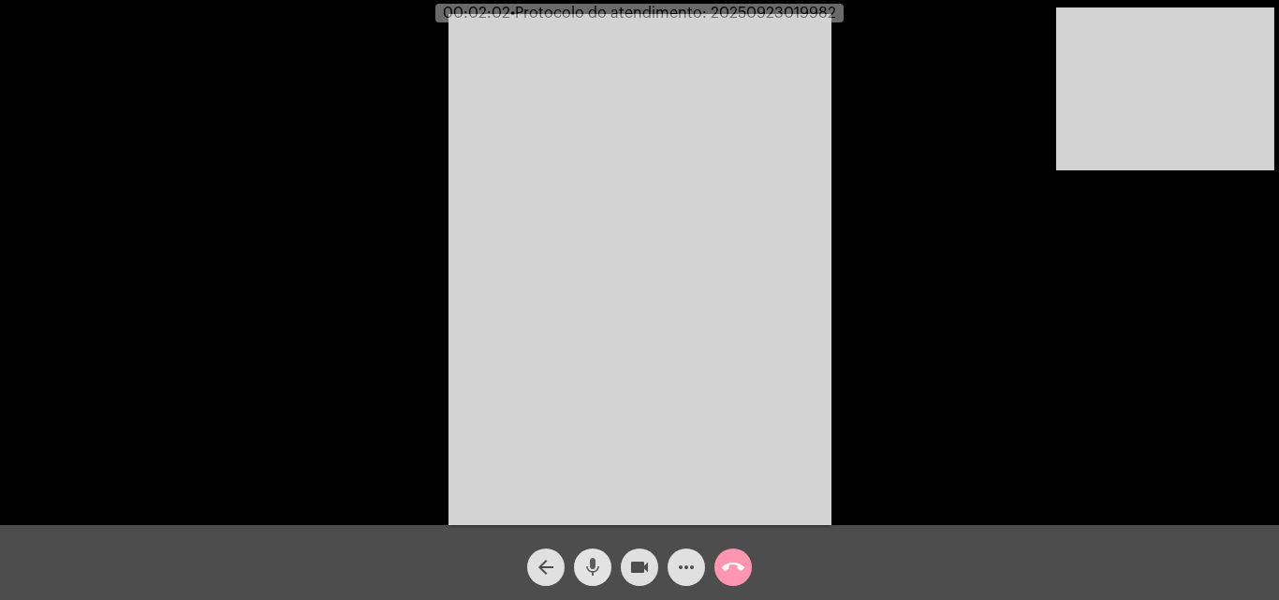
click at [590, 555] on span "mic" at bounding box center [592, 567] width 22 height 37
click at [600, 570] on mat-icon "mic_off" at bounding box center [592, 567] width 22 height 22
click at [586, 562] on mat-icon "mic" at bounding box center [592, 567] width 22 height 22
click at [599, 558] on mat-icon "mic_off" at bounding box center [592, 567] width 22 height 22
click at [988, 237] on div "Acessando Câmera e Microfone..." at bounding box center [639, 267] width 1275 height 525
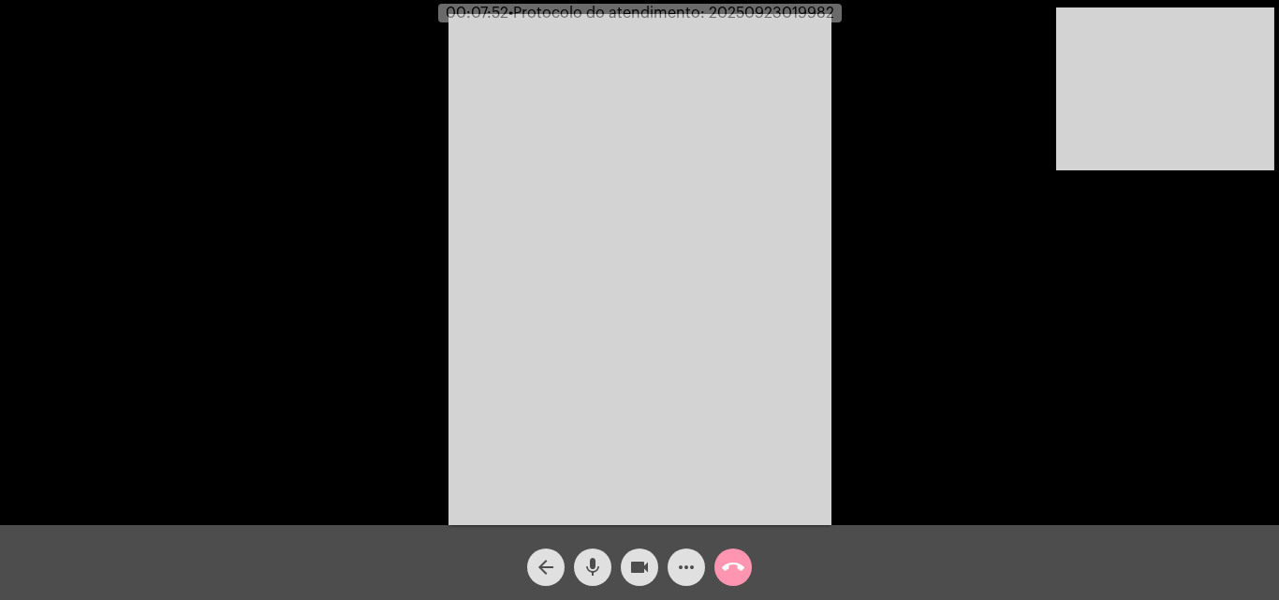
click at [751, 14] on span "• Protocolo do atendimento: 20250923019982" at bounding box center [671, 13] width 326 height 15
copy span "20250923019982"
click at [739, 563] on mat-icon "call_end" at bounding box center [733, 567] width 22 height 22
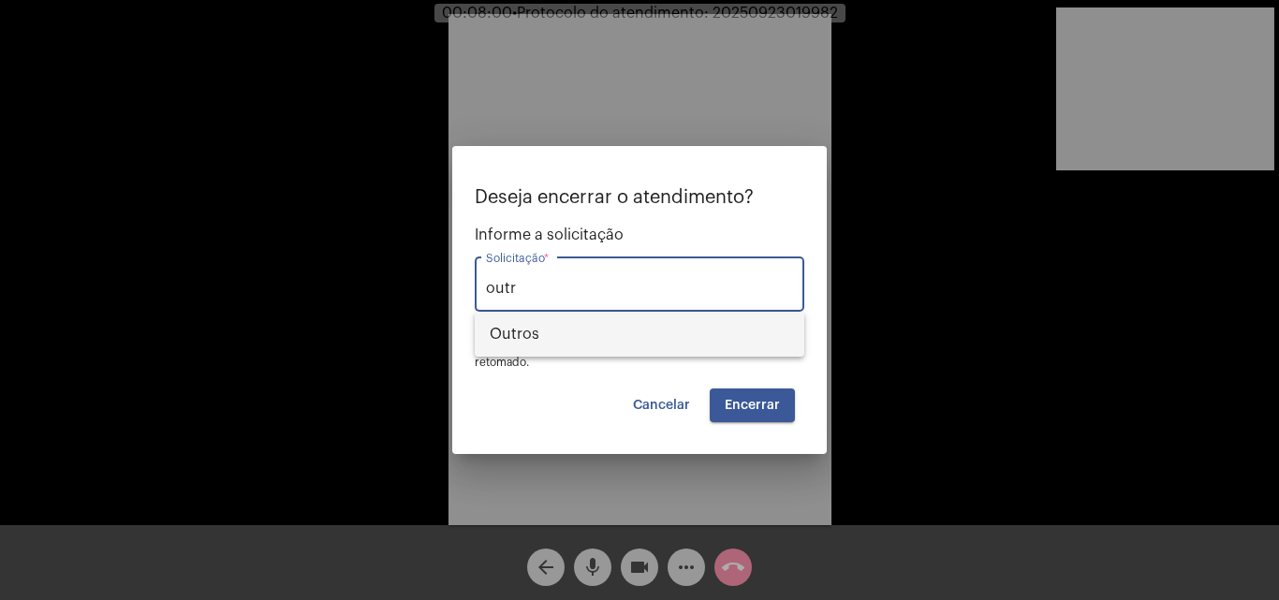
click at [637, 347] on span "Outros" at bounding box center [640, 334] width 300 height 45
type input "Outros"
click at [769, 403] on span "Encerrar" at bounding box center [752, 405] width 55 height 13
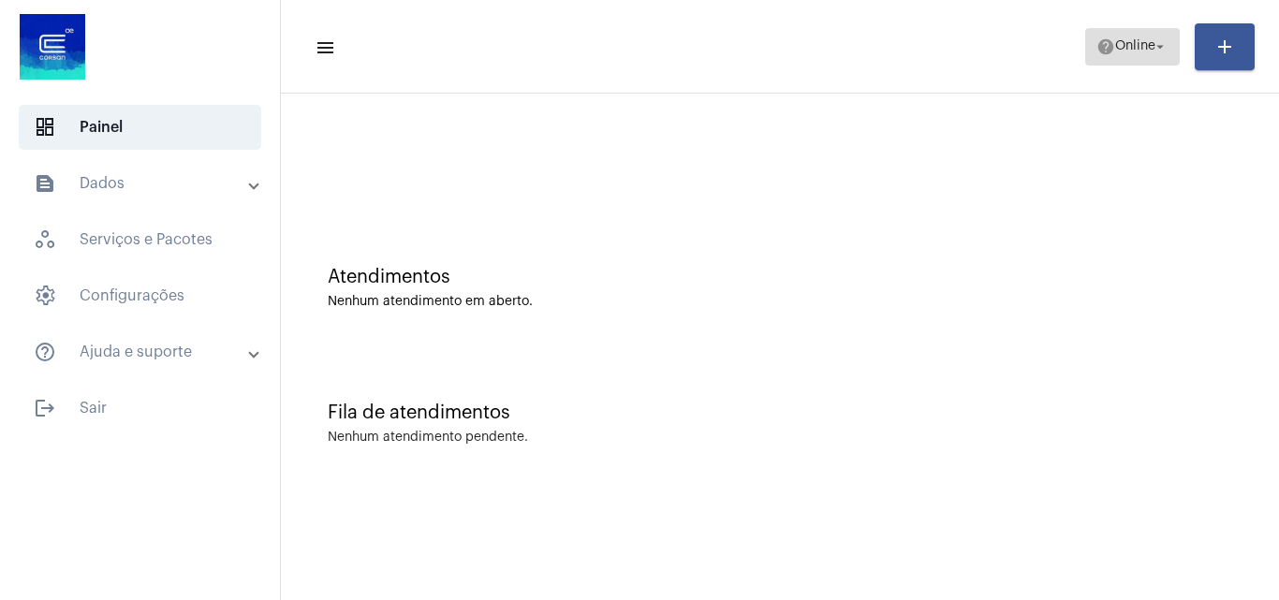
click at [1132, 46] on span "Online" at bounding box center [1135, 46] width 40 height 13
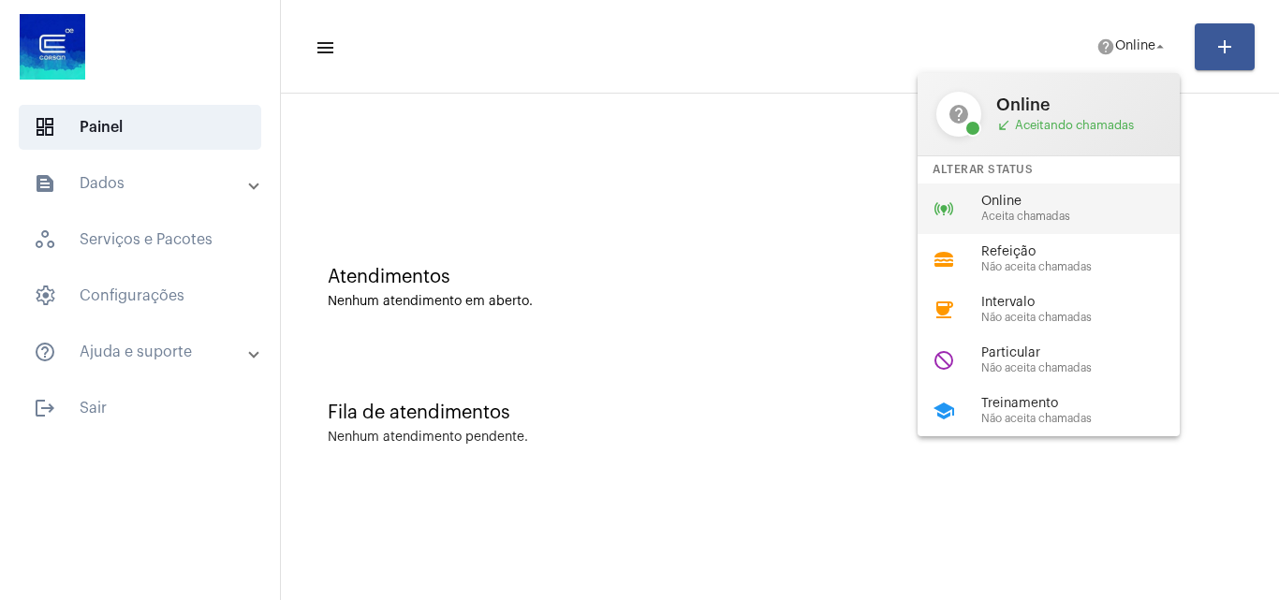
click at [1096, 204] on span "Online" at bounding box center [1087, 202] width 213 height 14
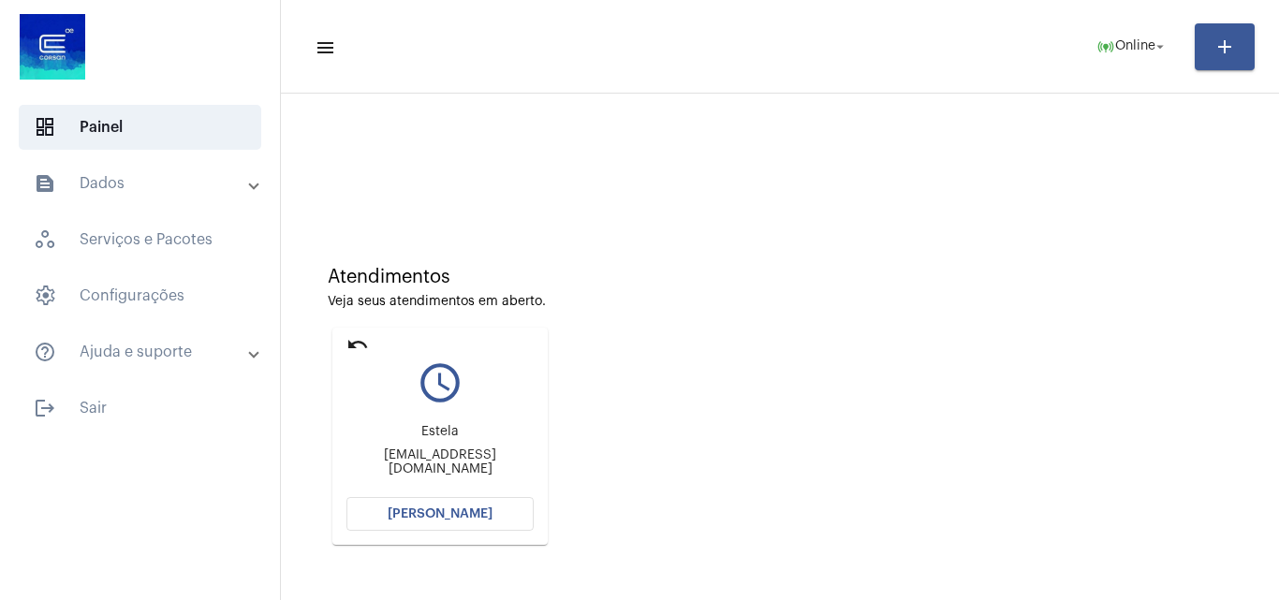
click at [492, 513] on button "[PERSON_NAME]" at bounding box center [439, 514] width 187 height 34
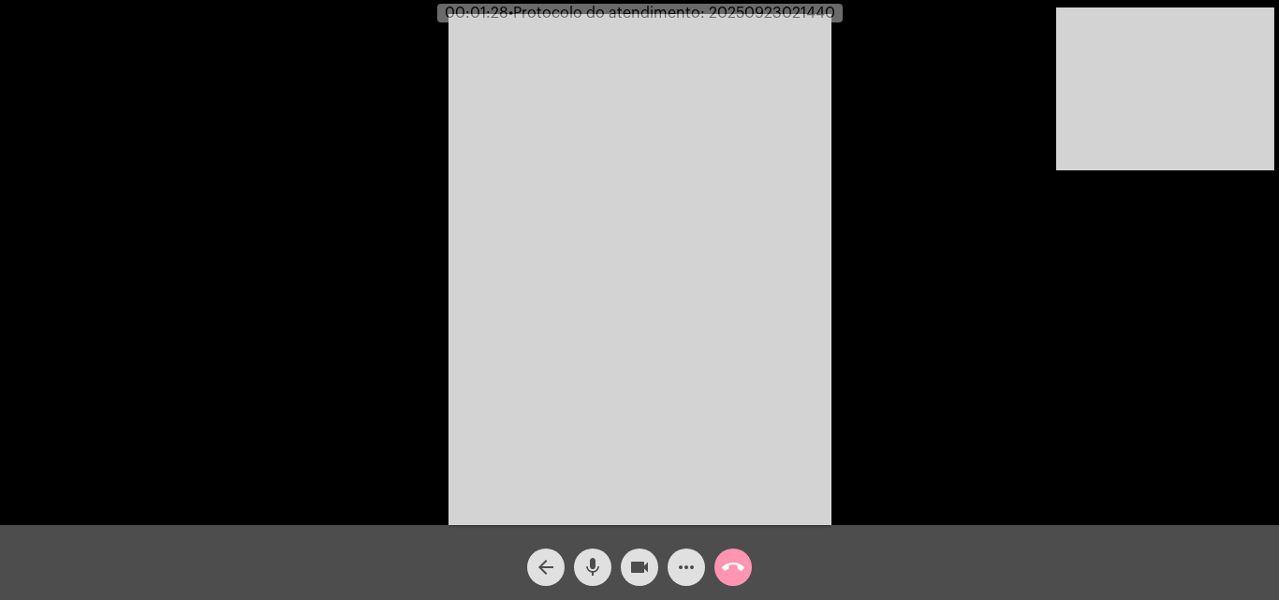
click at [586, 570] on mat-icon "mic" at bounding box center [592, 567] width 22 height 22
click at [638, 562] on mat-icon "videocam" at bounding box center [639, 567] width 22 height 22
click at [638, 562] on mat-icon "videocam_off" at bounding box center [639, 567] width 22 height 22
click at [589, 560] on mat-icon "mic_off" at bounding box center [592, 567] width 22 height 22
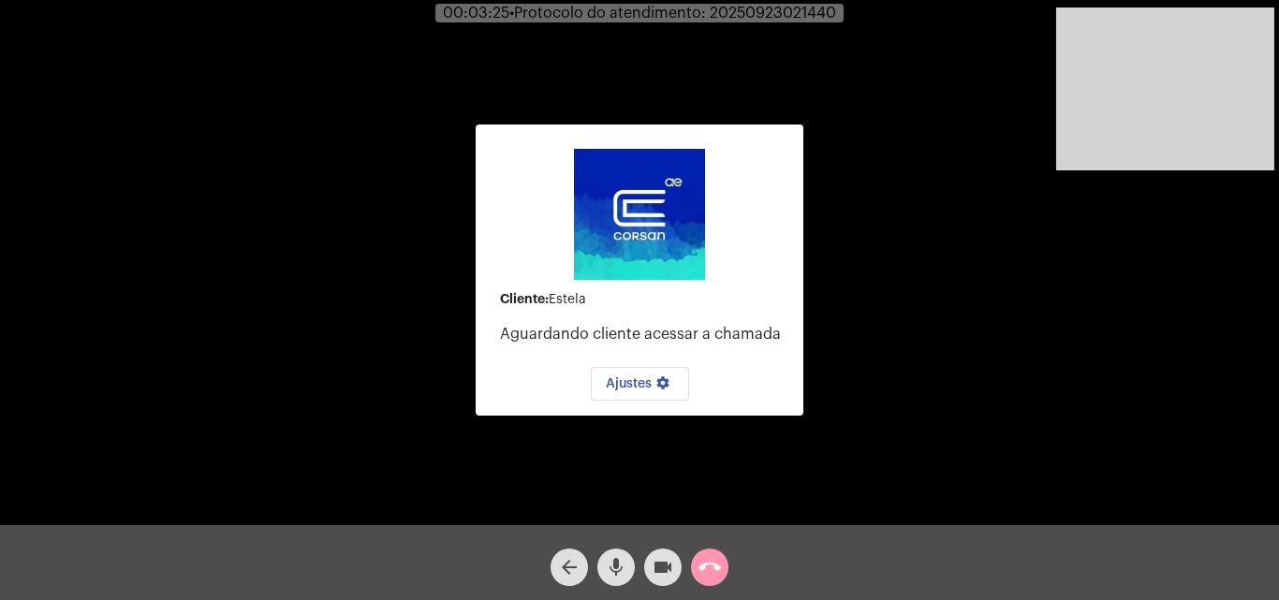
click at [615, 564] on mat-icon "mic" at bounding box center [616, 567] width 22 height 22
click at [612, 559] on mat-icon "mic_off" at bounding box center [616, 567] width 22 height 22
click at [702, 565] on mat-icon "call_end" at bounding box center [709, 567] width 22 height 22
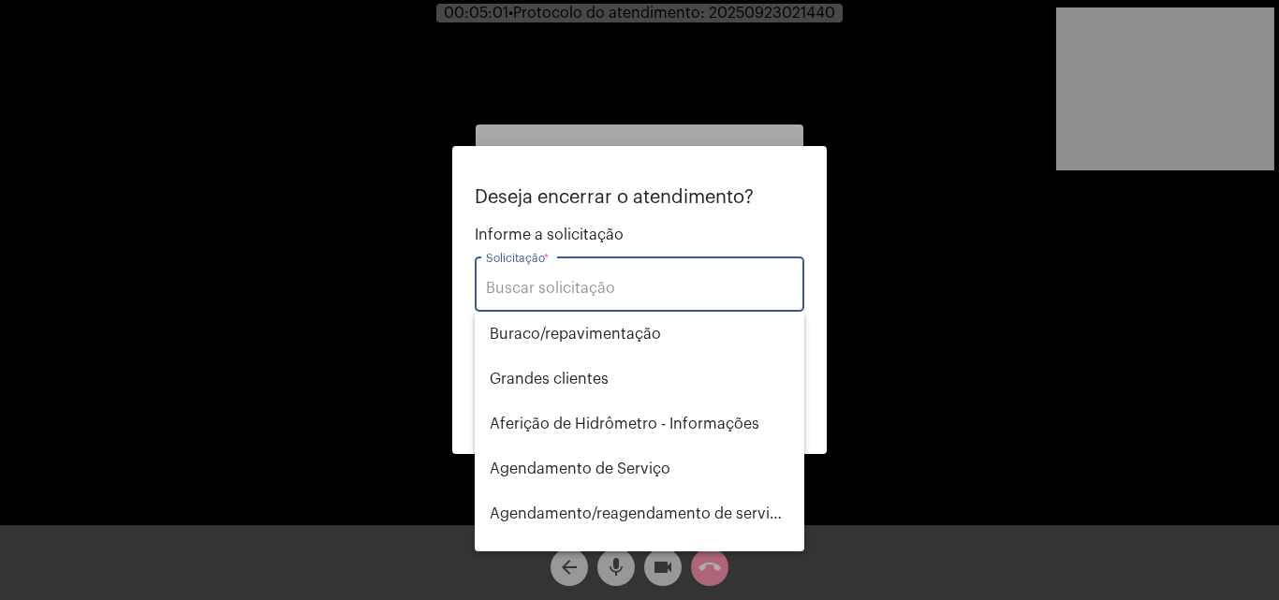
click at [588, 284] on input "Solicitação *" at bounding box center [639, 288] width 307 height 17
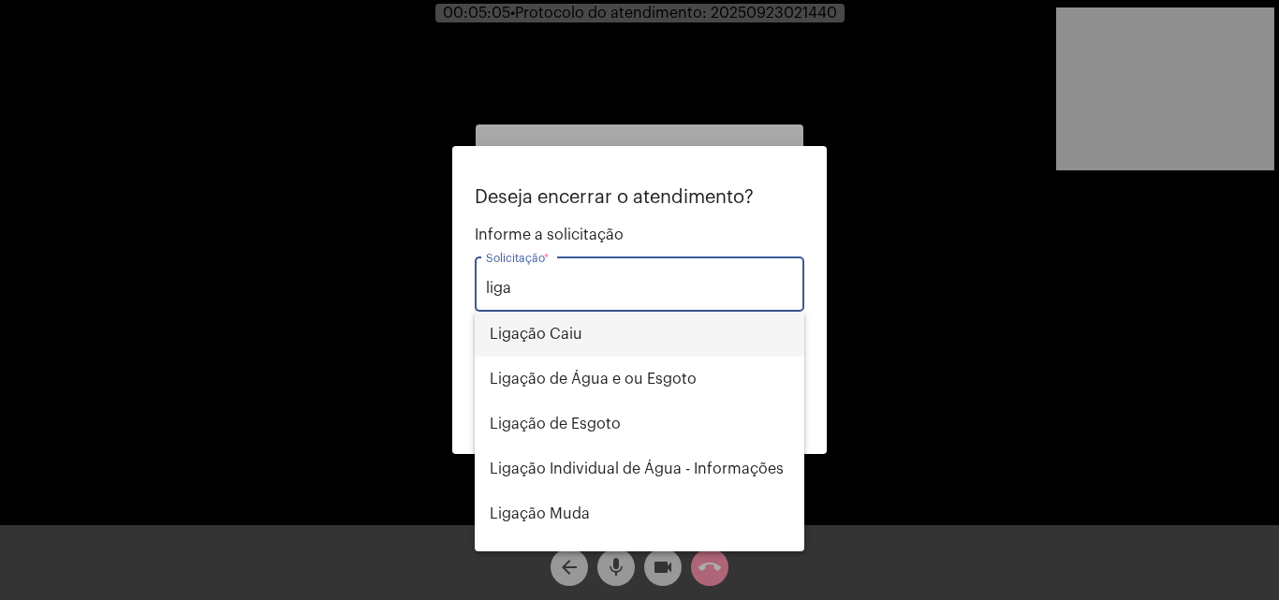
click at [625, 344] on span "Ligação Caiu" at bounding box center [640, 334] width 300 height 45
type input "Ligação Caiu"
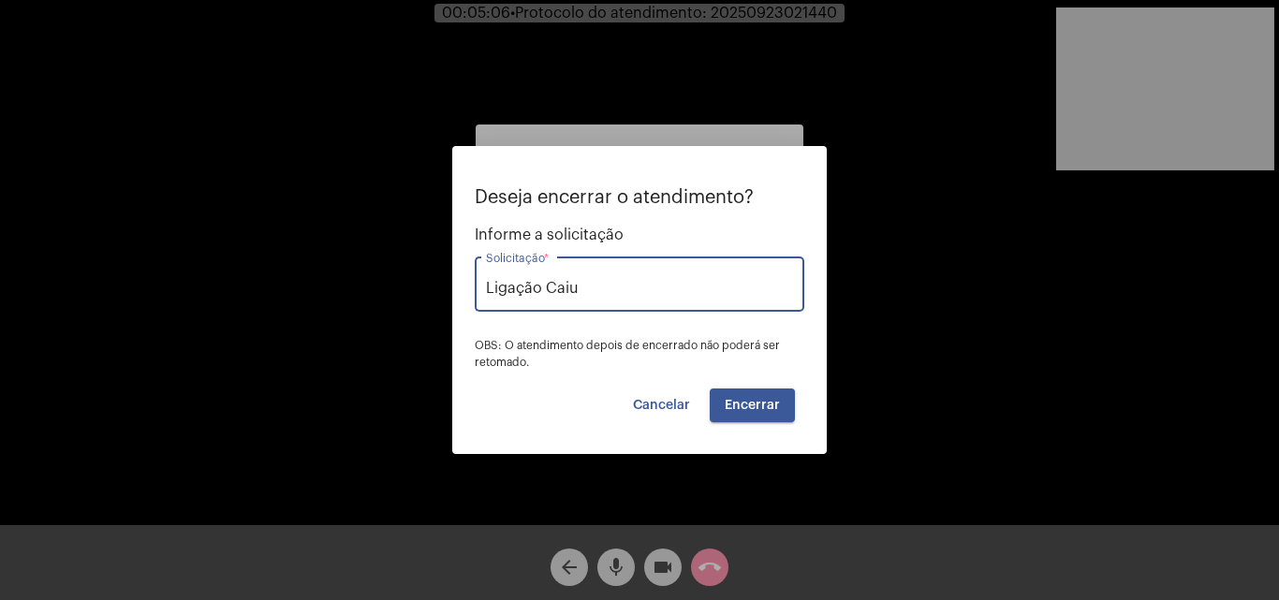
click at [754, 406] on span "Encerrar" at bounding box center [752, 405] width 55 height 13
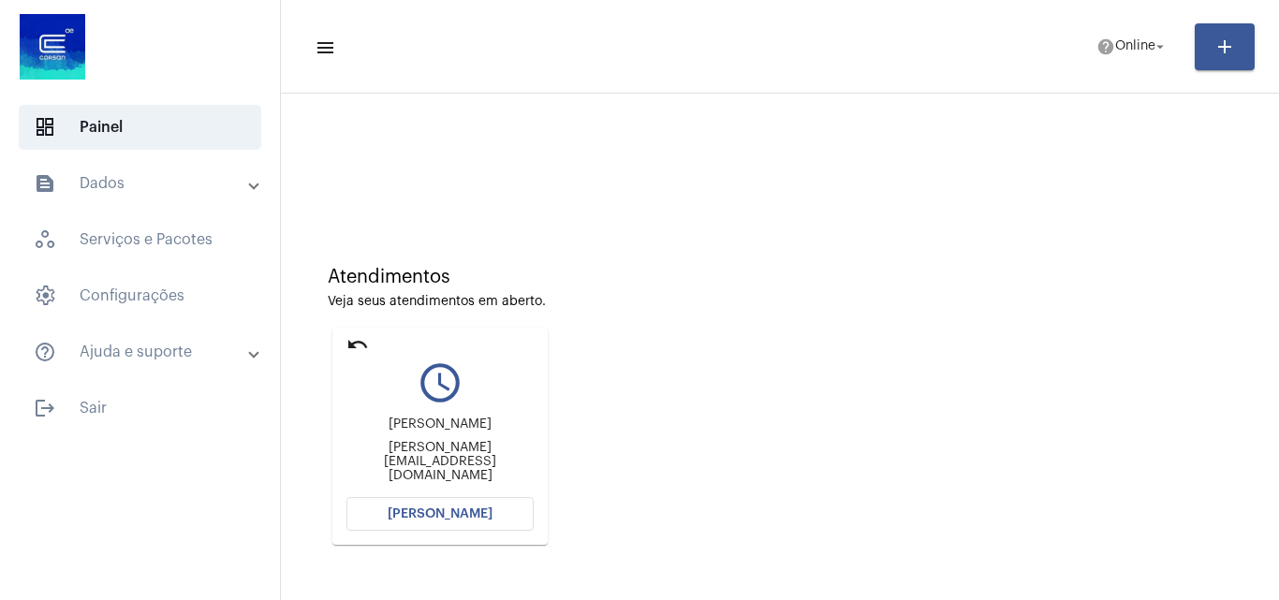
click at [487, 507] on span "[PERSON_NAME]" at bounding box center [440, 513] width 105 height 13
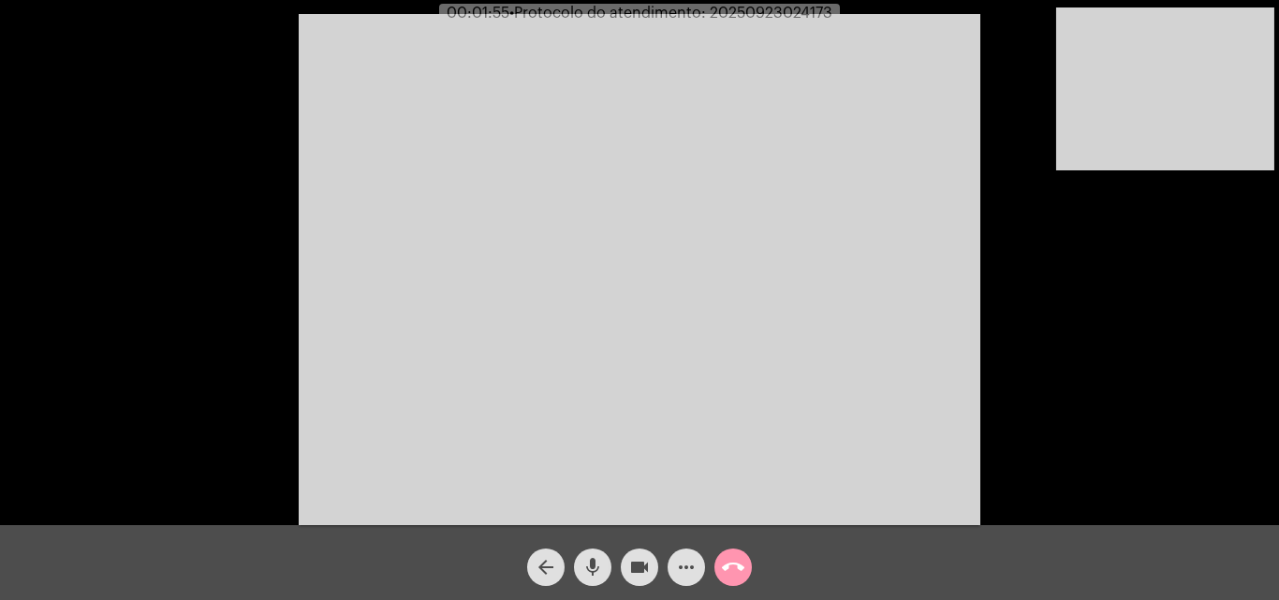
click at [588, 577] on mat-icon "mic" at bounding box center [592, 567] width 22 height 22
click at [604, 562] on button "mic_off" at bounding box center [592, 567] width 37 height 37
click at [796, 13] on span "• Protocolo do atendimento: 20250923024173" at bounding box center [670, 13] width 323 height 15
click at [796, 12] on span "• Protocolo do atendimento: 20250923024173" at bounding box center [670, 13] width 323 height 15
copy span "20250923024173"
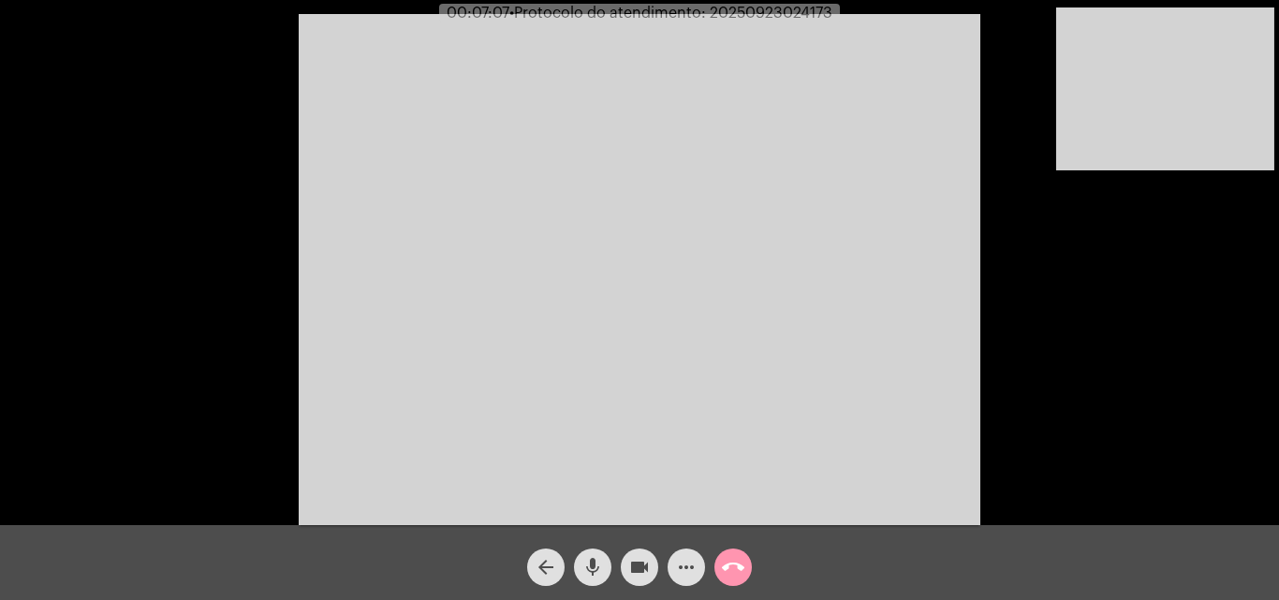
click at [713, 322] on video at bounding box center [640, 269] width 682 height 511
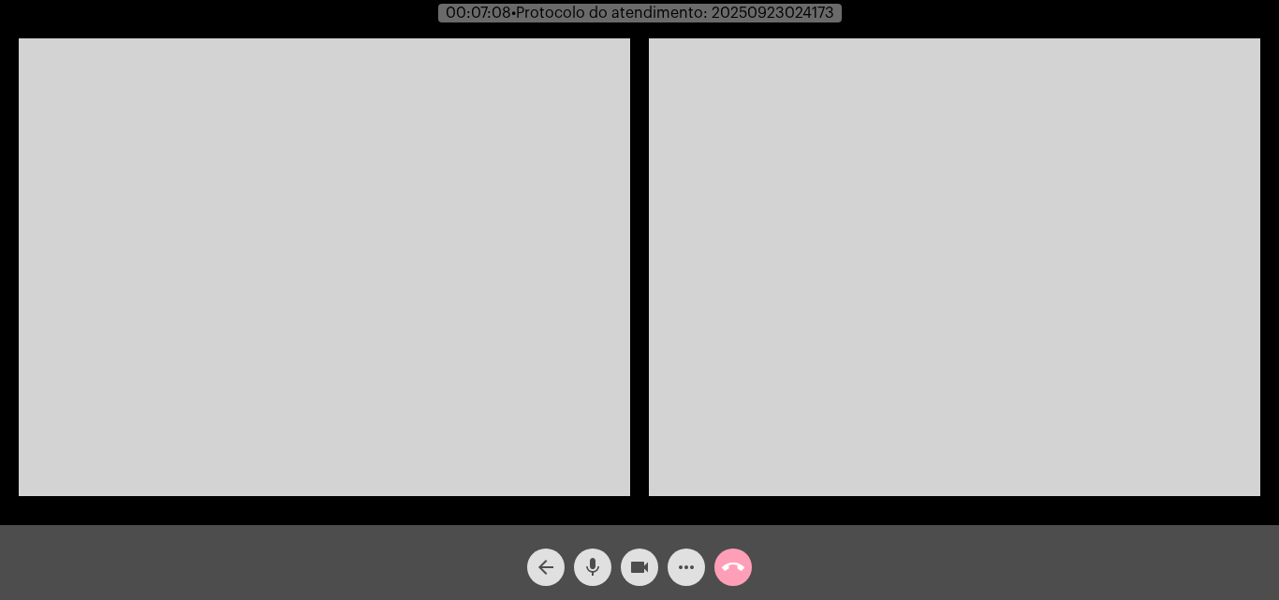
click at [729, 562] on mat-icon "call_end" at bounding box center [733, 567] width 22 height 22
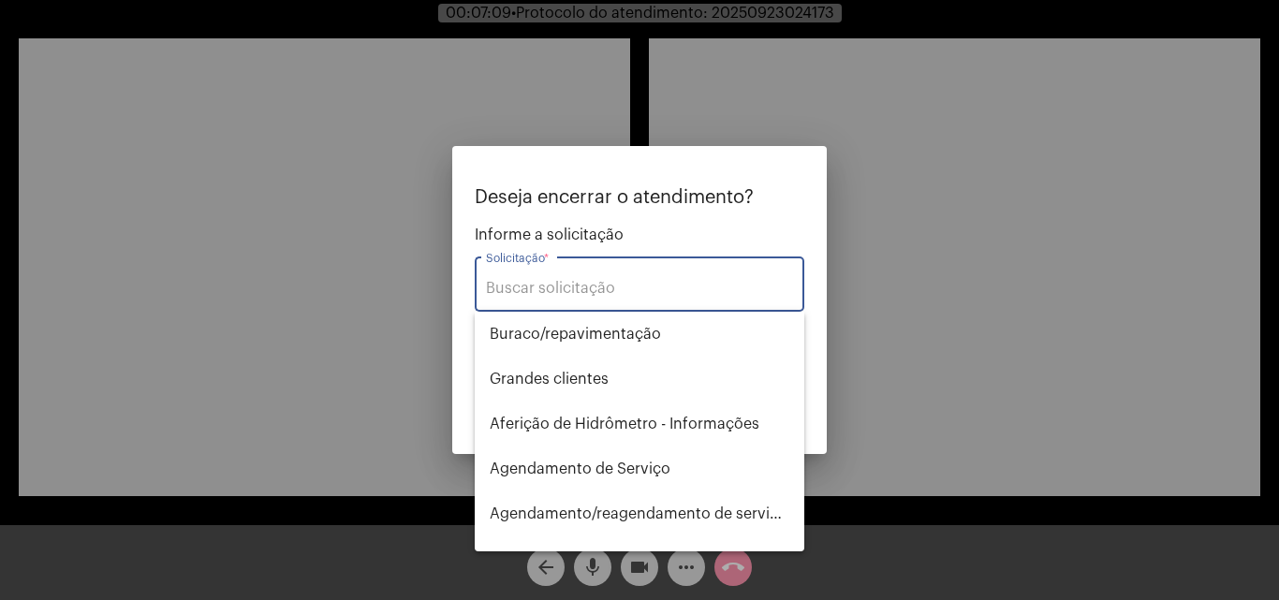
click at [605, 298] on div "Solicitação *" at bounding box center [639, 282] width 307 height 59
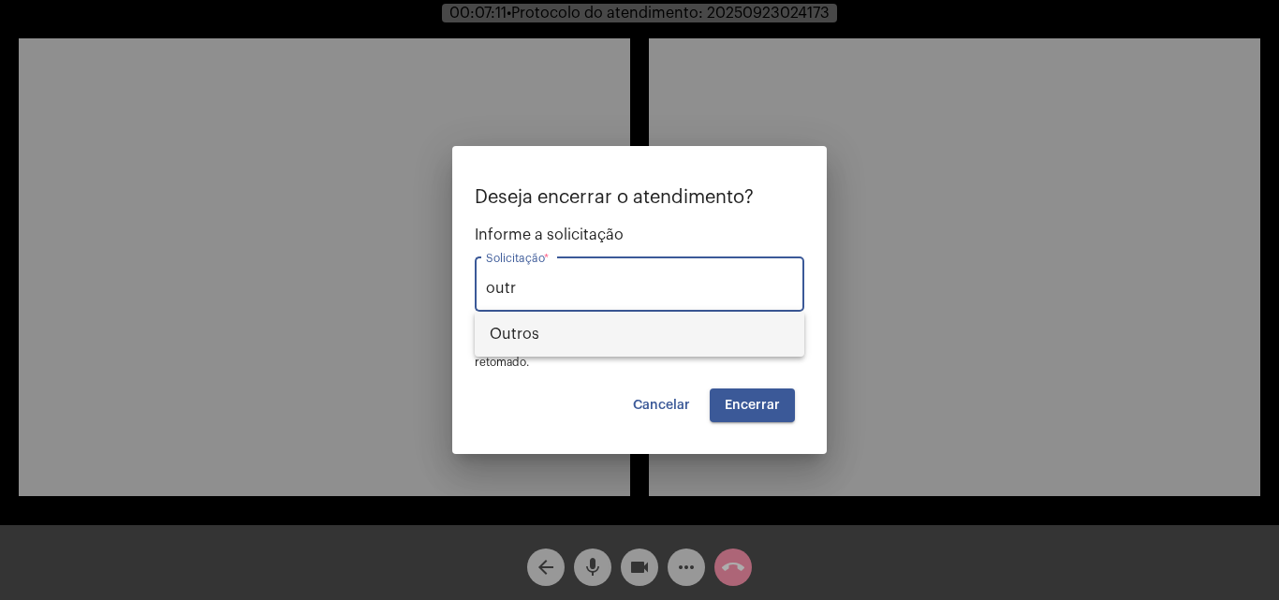
click at [622, 345] on span "Outros" at bounding box center [640, 334] width 300 height 45
type input "Outros"
click at [742, 399] on span "Encerrar" at bounding box center [752, 405] width 55 height 13
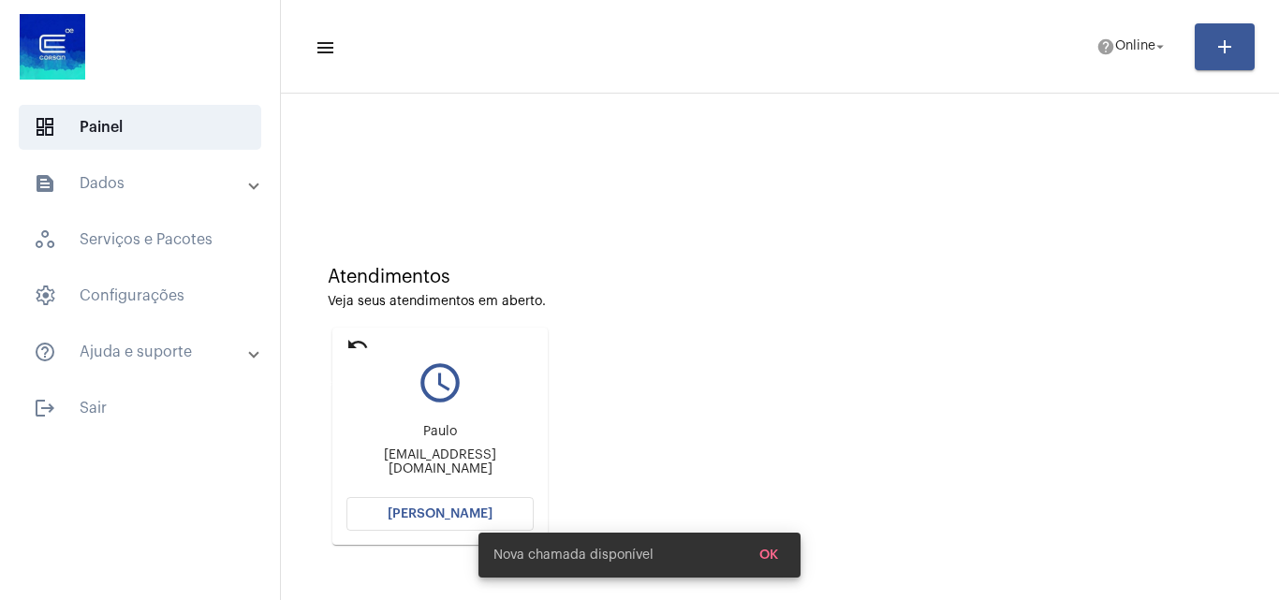
click at [349, 336] on mat-icon "undo" at bounding box center [357, 344] width 22 height 22
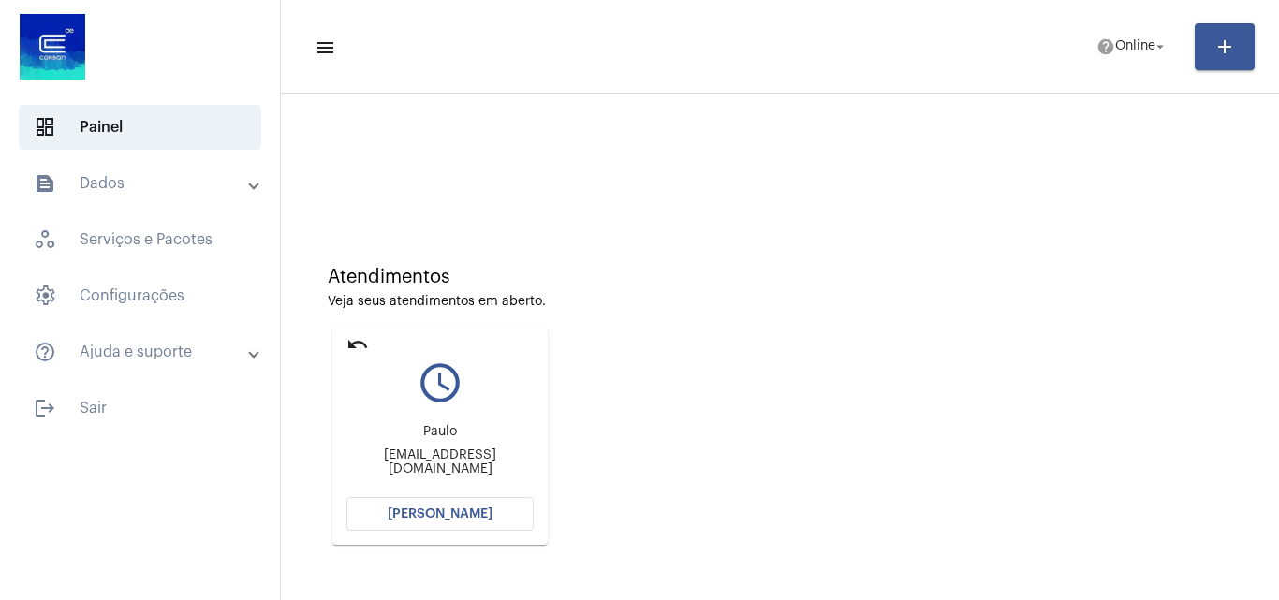
click at [431, 522] on button "[PERSON_NAME]" at bounding box center [439, 514] width 187 height 34
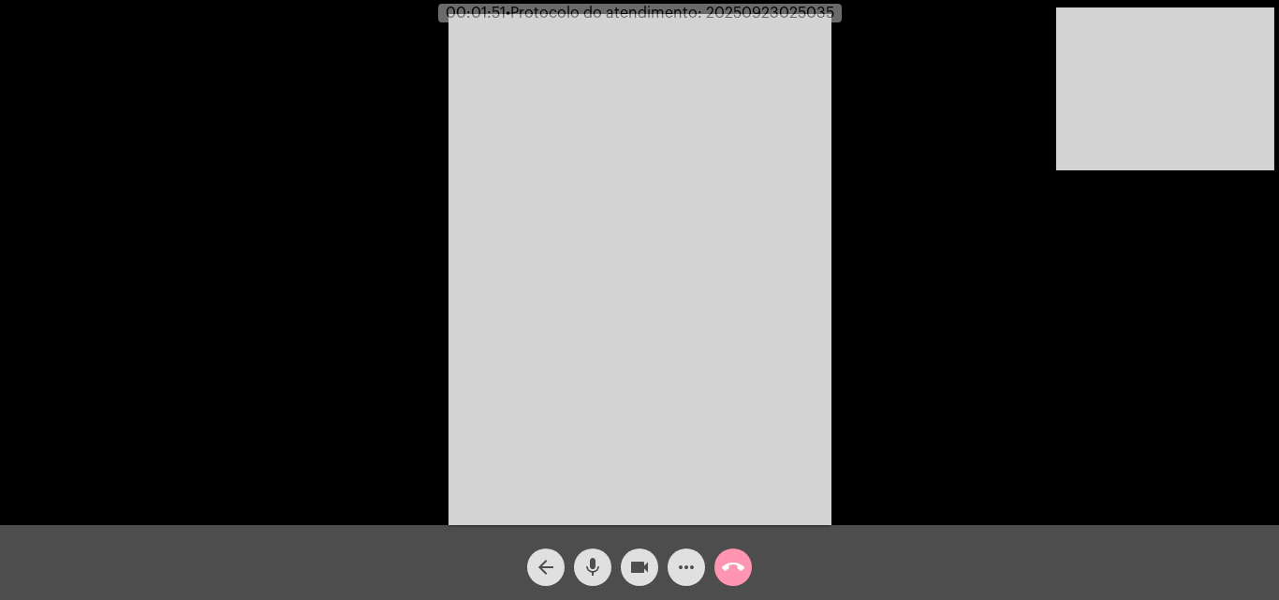
click at [766, 311] on video at bounding box center [639, 269] width 383 height 511
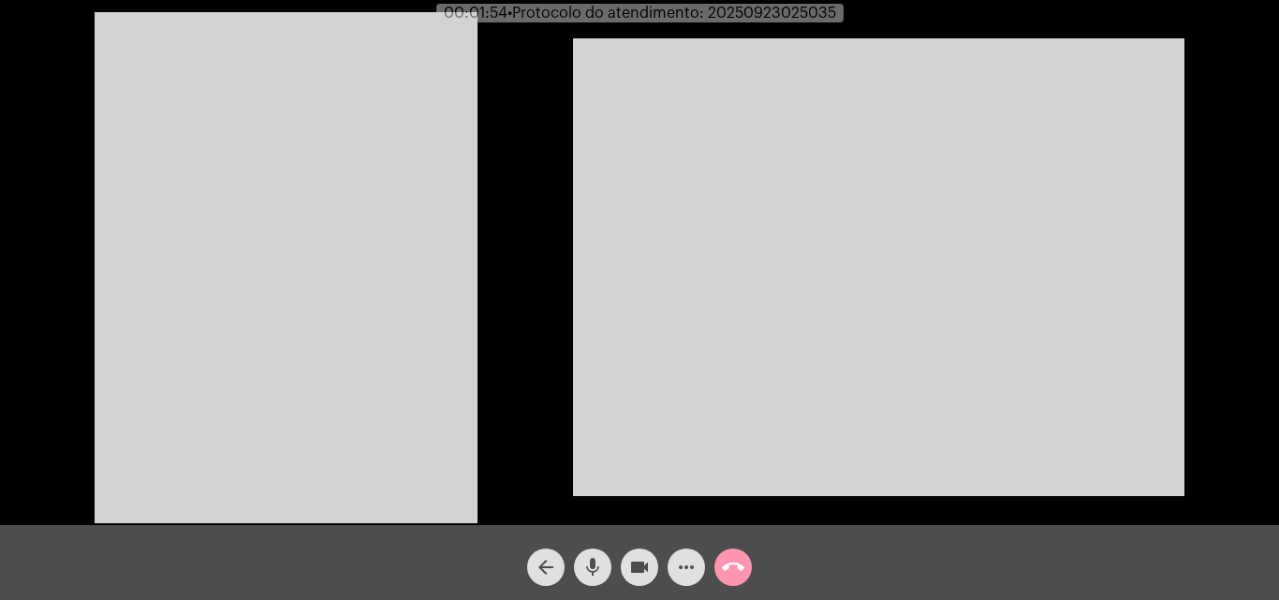
click at [396, 327] on video at bounding box center [286, 267] width 383 height 511
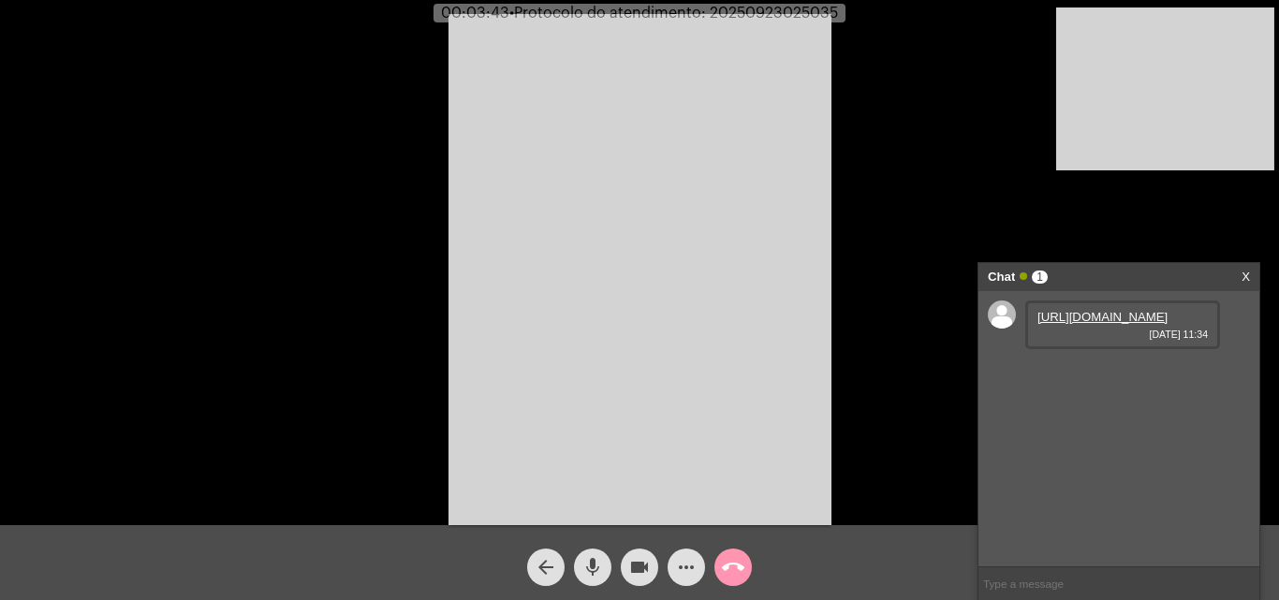
click at [1092, 324] on link "[URL][DOMAIN_NAME]" at bounding box center [1102, 317] width 130 height 14
click at [585, 571] on mat-icon "mic" at bounding box center [592, 567] width 22 height 22
drag, startPoint x: 595, startPoint y: 578, endPoint x: 569, endPoint y: 511, distance: 71.5
click at [595, 576] on mat-icon "mic_off" at bounding box center [592, 567] width 22 height 22
click at [601, 566] on mat-icon "mic" at bounding box center [592, 567] width 22 height 22
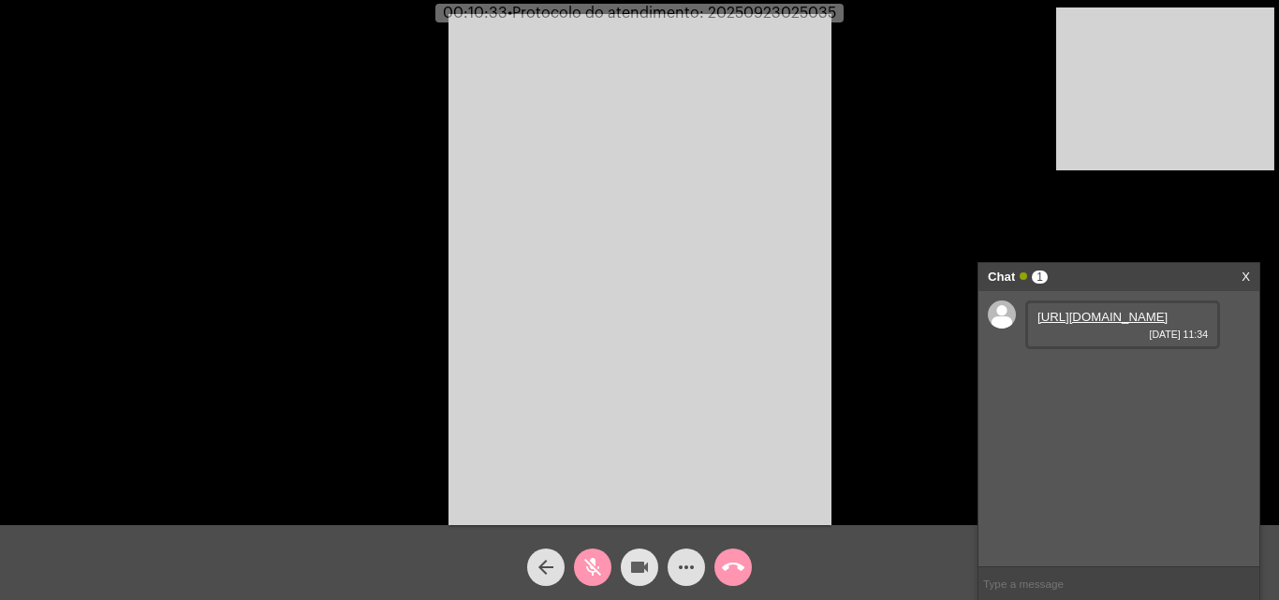
click at [634, 567] on mat-icon "videocam" at bounding box center [639, 567] width 22 height 22
click at [568, 564] on div "arrow_back" at bounding box center [545, 562] width 47 height 47
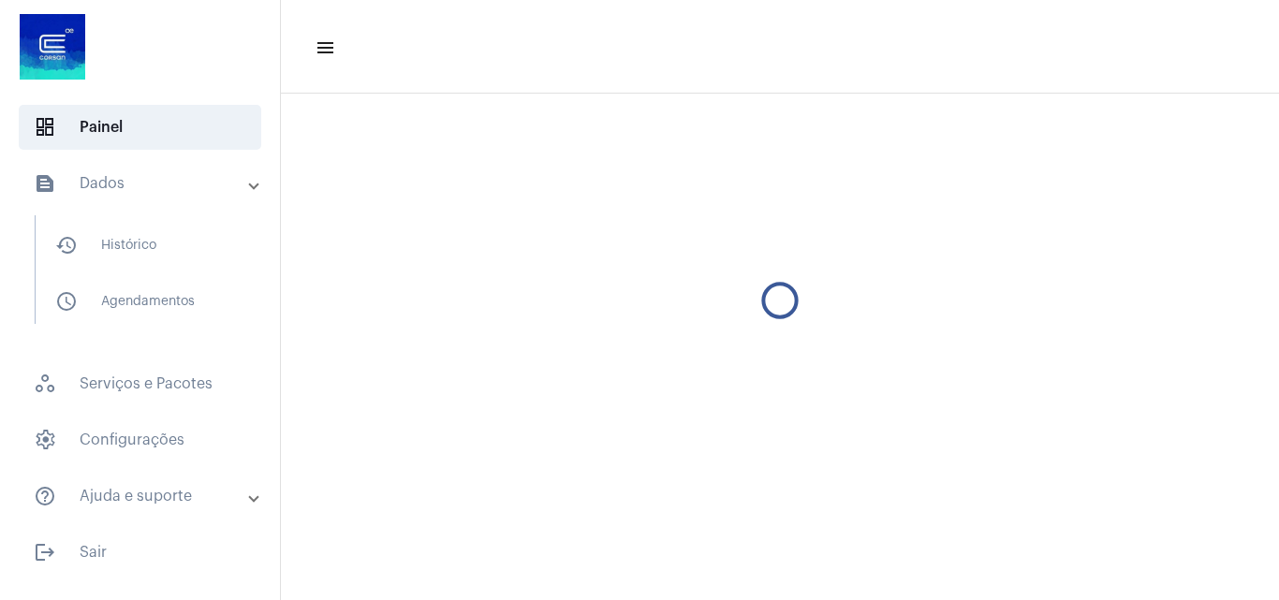
click at [580, 563] on mat-sidenav-content "menu" at bounding box center [780, 300] width 998 height 600
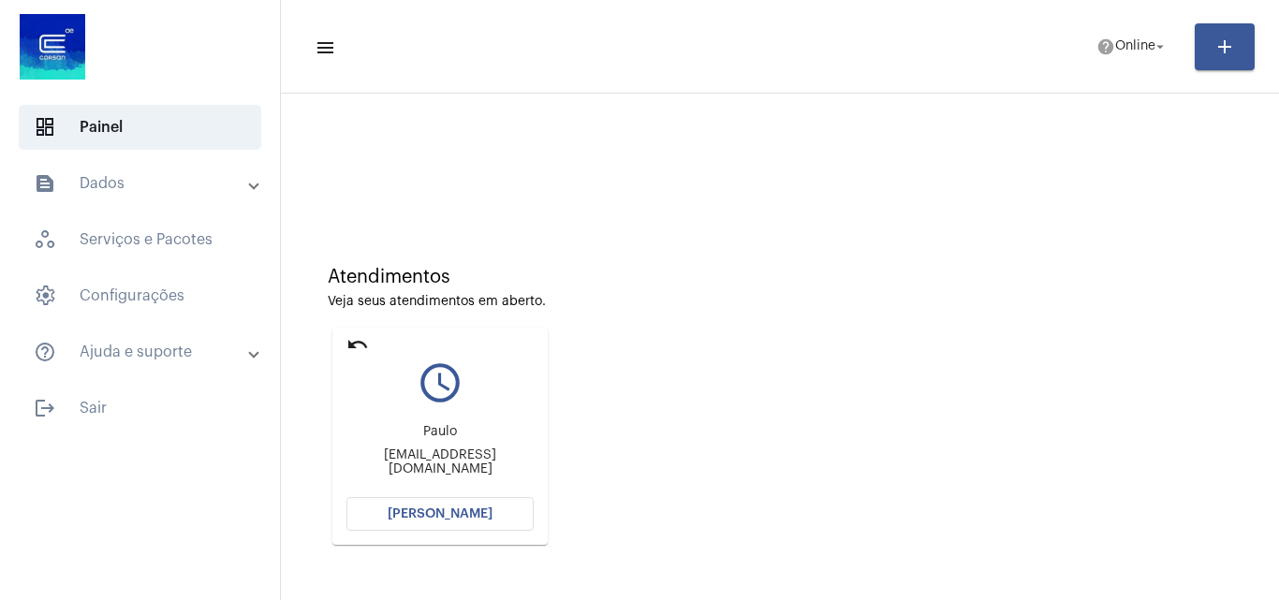
click at [462, 507] on button "[PERSON_NAME]" at bounding box center [439, 514] width 187 height 34
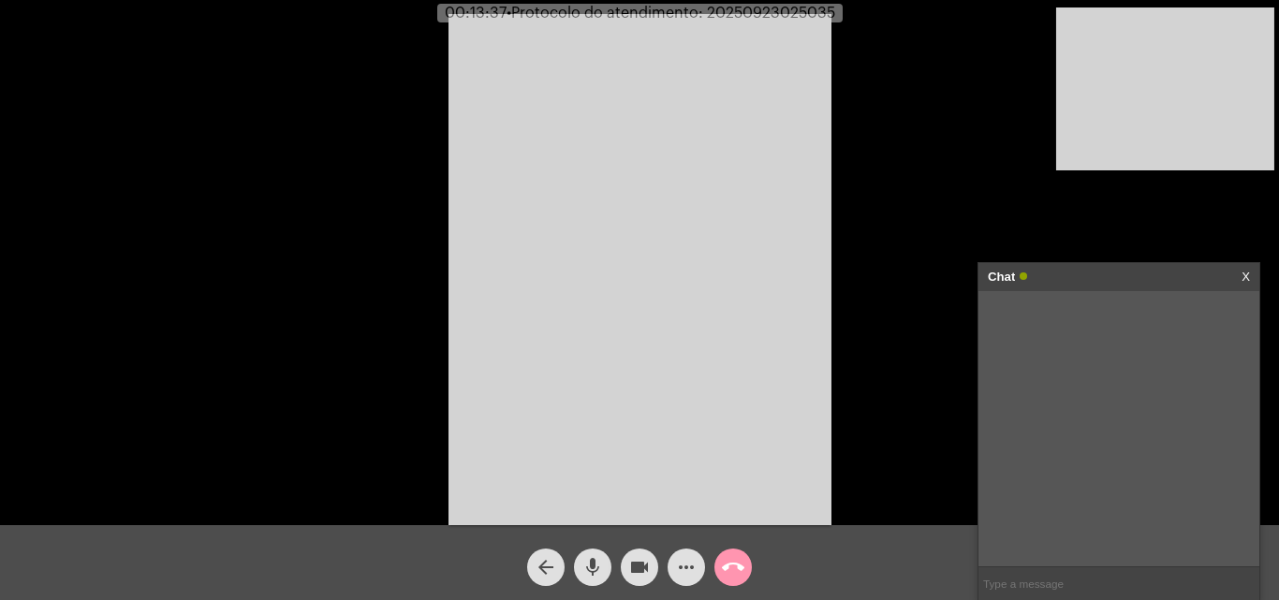
click at [594, 554] on span "mic" at bounding box center [592, 567] width 22 height 37
click at [594, 568] on mat-icon "mic_off" at bounding box center [592, 567] width 22 height 22
click at [592, 553] on span "mic" at bounding box center [592, 567] width 22 height 37
click at [635, 571] on mat-icon "videocam" at bounding box center [639, 567] width 22 height 22
click at [630, 551] on span "videocam_off" at bounding box center [639, 567] width 22 height 37
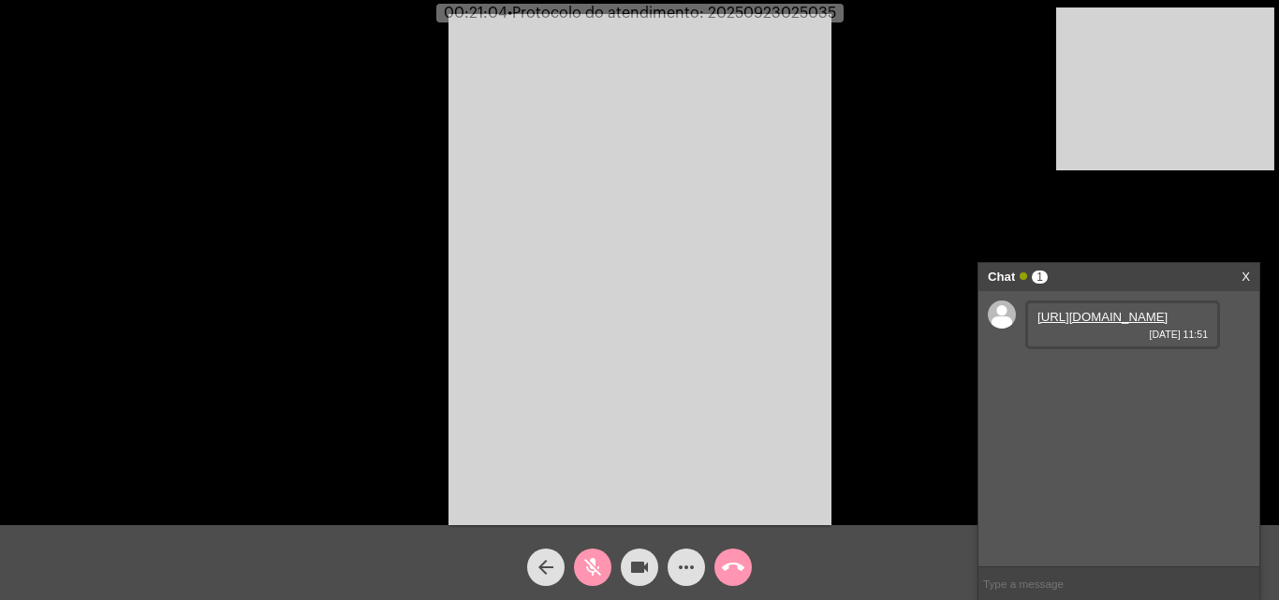
click at [1099, 324] on link "[URL][DOMAIN_NAME]" at bounding box center [1102, 317] width 130 height 14
click at [642, 570] on mat-icon "videocam" at bounding box center [639, 567] width 22 height 22
click at [645, 557] on mat-icon "videocam_off" at bounding box center [639, 567] width 22 height 22
click at [593, 569] on mat-icon "mic_off" at bounding box center [592, 567] width 22 height 22
click at [603, 558] on mat-icon "mic" at bounding box center [592, 567] width 22 height 22
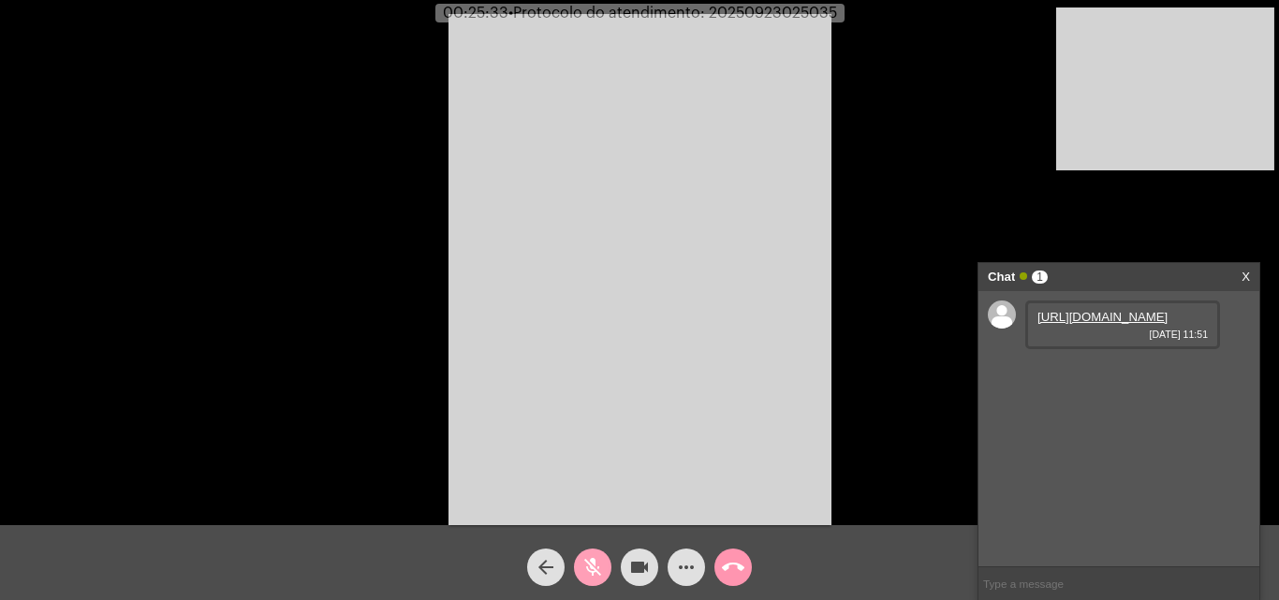
click at [592, 563] on mat-icon "mic_off" at bounding box center [592, 567] width 22 height 22
click at [772, 7] on span "• Protocolo do atendimento: 20250923025035" at bounding box center [669, 13] width 329 height 15
copy span "20250923025035"
click at [1014, 576] on input "text" at bounding box center [1118, 583] width 281 height 33
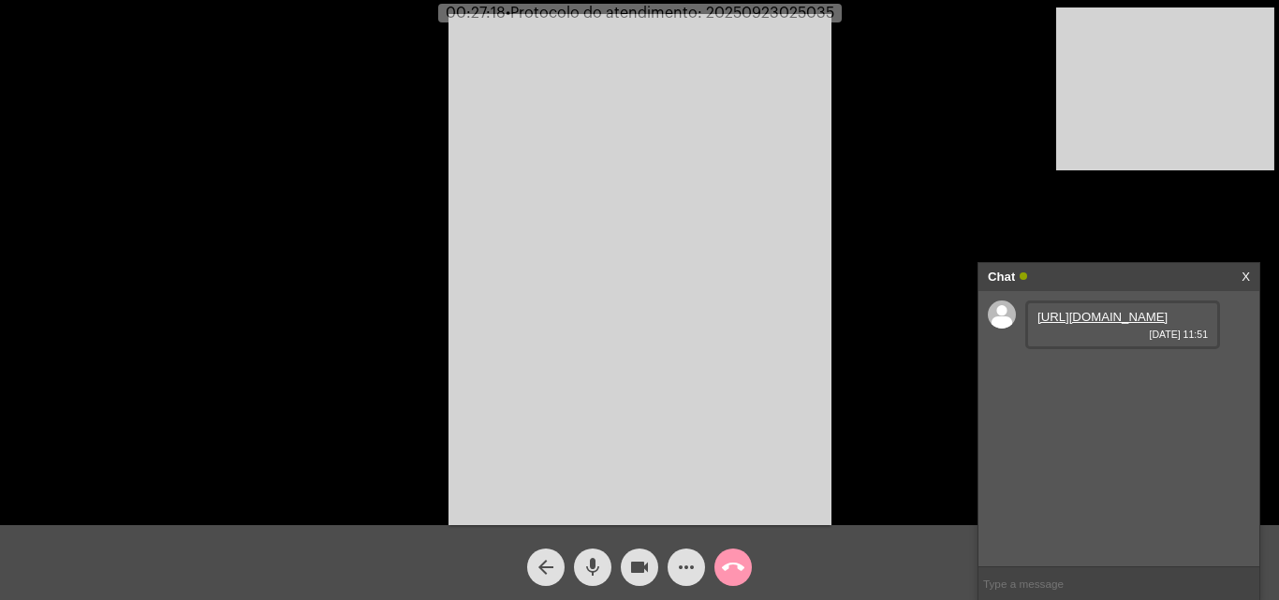
paste input "20250923025035"
type input "20250923025035"
click at [736, 559] on mat-icon "call_end" at bounding box center [733, 567] width 22 height 22
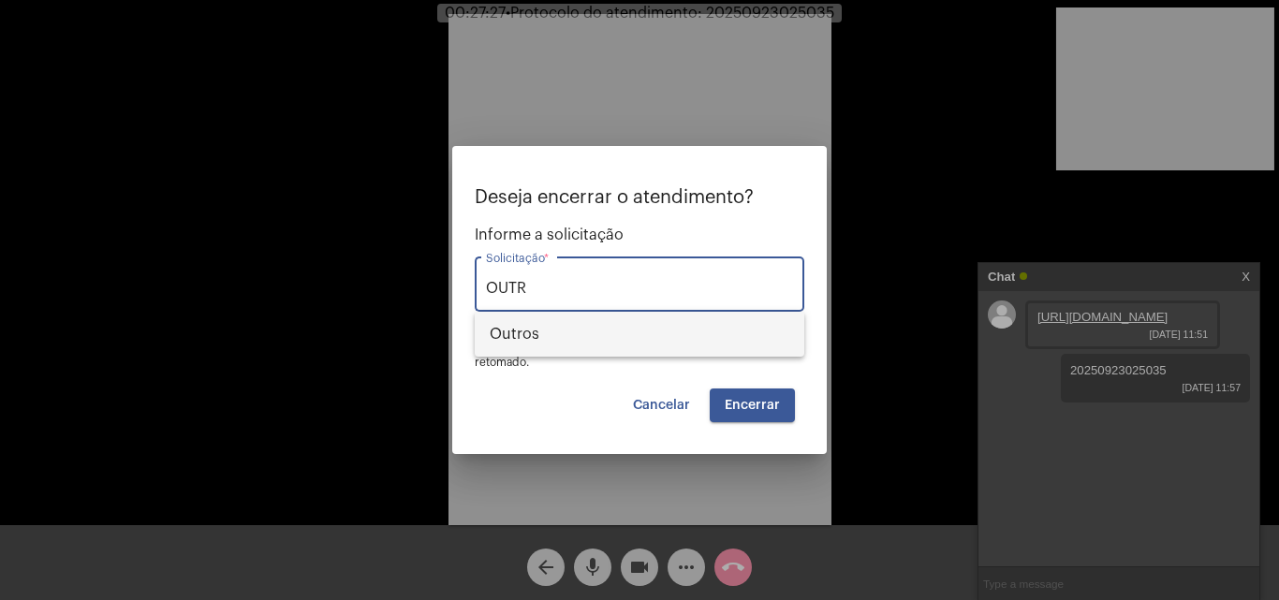
click at [646, 325] on span "Outros" at bounding box center [640, 334] width 300 height 45
type input "Outros"
click at [761, 402] on span "Encerrar" at bounding box center [752, 405] width 55 height 13
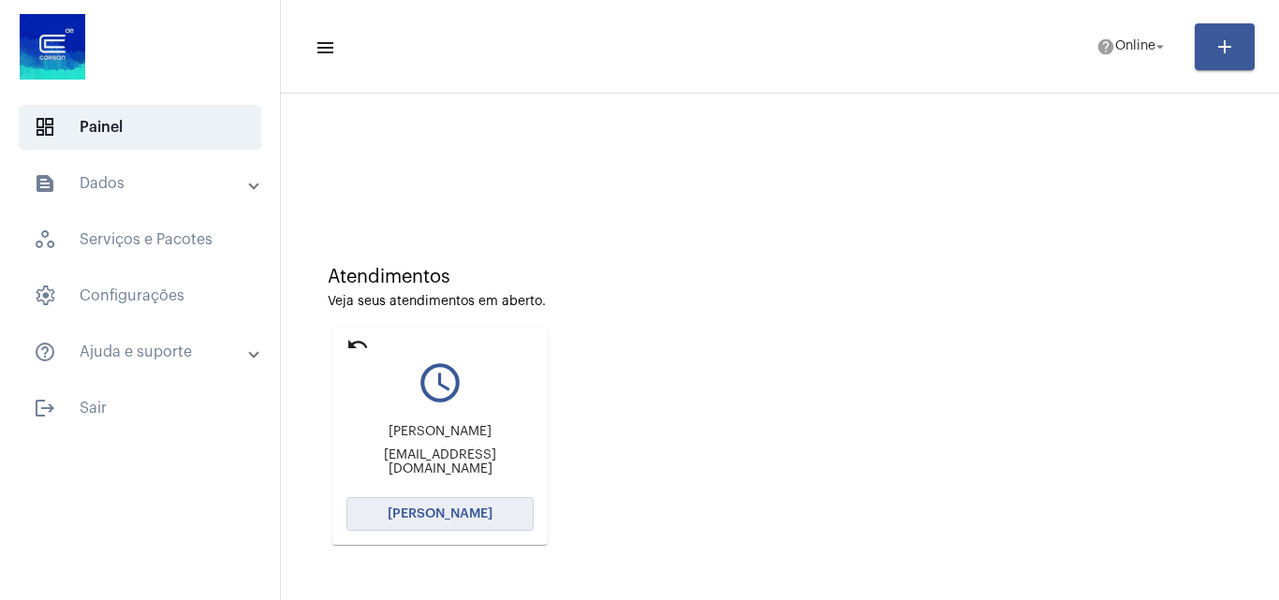
click at [491, 524] on button "[PERSON_NAME]" at bounding box center [439, 514] width 187 height 34
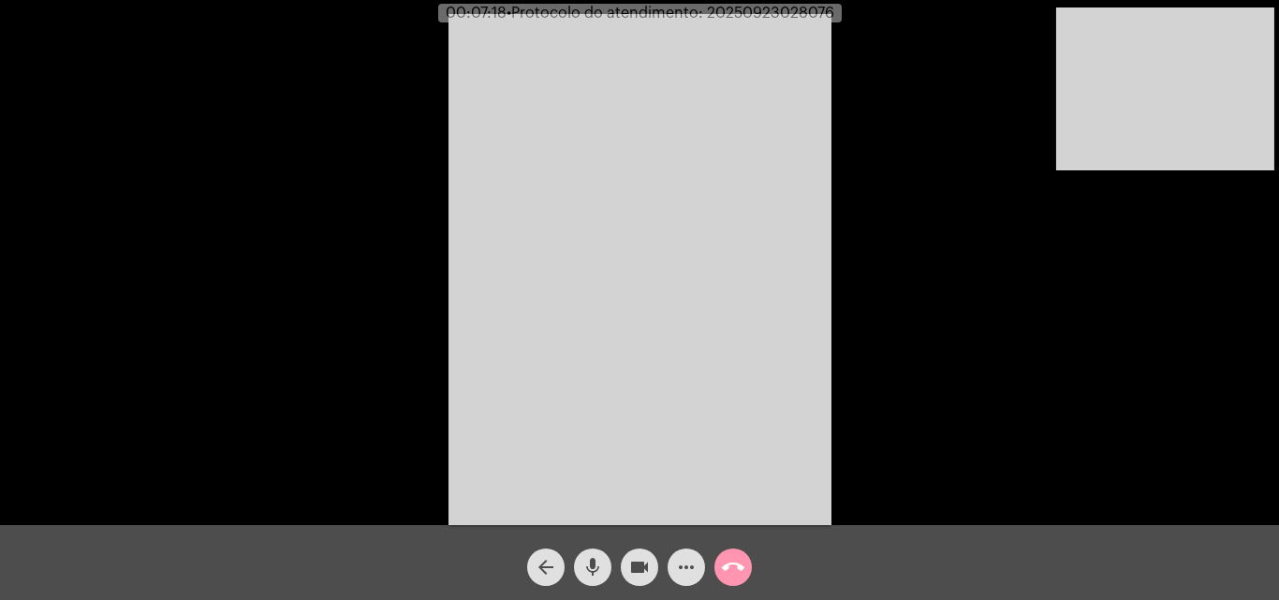
click at [596, 570] on mat-icon "mic" at bounding box center [592, 567] width 22 height 22
click at [629, 563] on mat-icon "videocam" at bounding box center [639, 567] width 22 height 22
click at [626, 556] on button "videocam_off" at bounding box center [639, 567] width 37 height 37
click at [590, 564] on mat-icon "mic_off" at bounding box center [592, 567] width 22 height 22
click at [589, 569] on mat-icon "mic" at bounding box center [592, 567] width 22 height 22
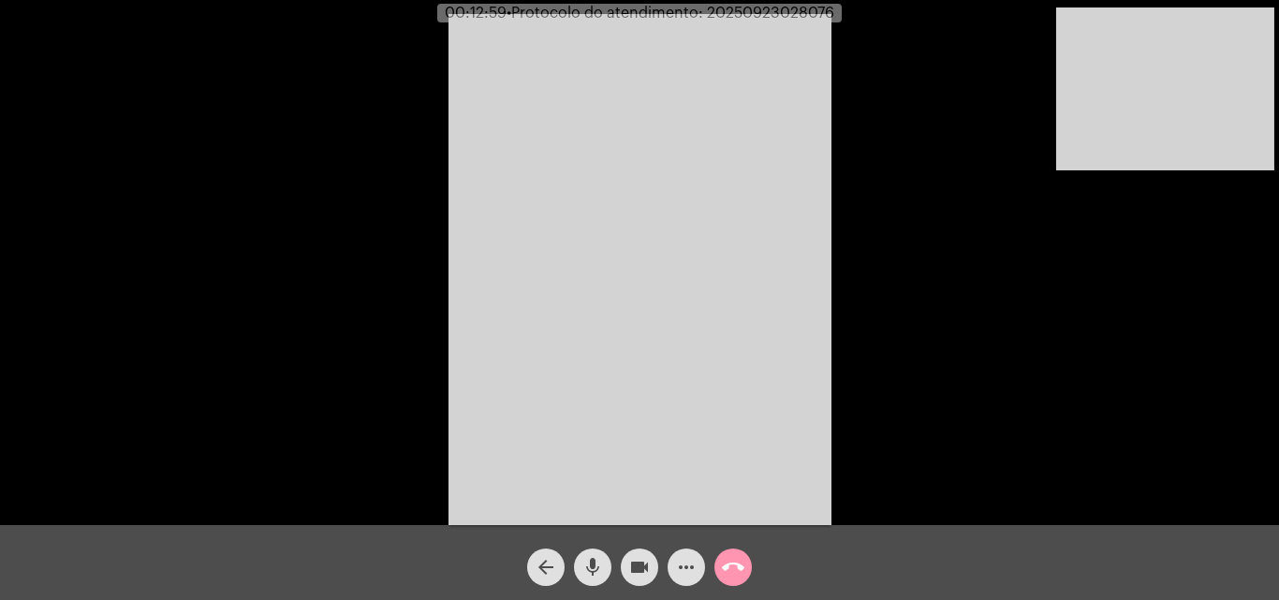
click at [628, 570] on mat-icon "videocam" at bounding box center [639, 567] width 22 height 22
click at [625, 566] on button "videocam_off" at bounding box center [639, 567] width 37 height 37
click at [581, 565] on button "mic_off" at bounding box center [592, 567] width 37 height 37
click at [599, 579] on mat-icon "mic" at bounding box center [592, 567] width 22 height 22
click at [624, 571] on button "videocam" at bounding box center [639, 567] width 37 height 37
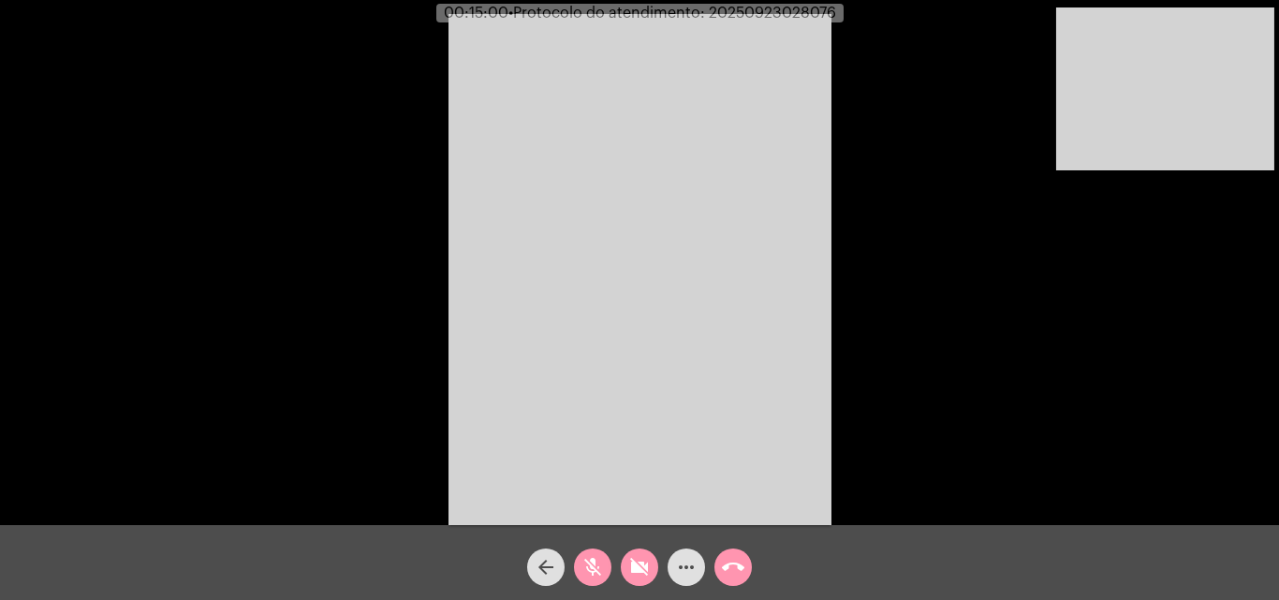
click at [639, 568] on mat-icon "videocam_off" at bounding box center [639, 567] width 22 height 22
click at [599, 565] on mat-icon "mic_off" at bounding box center [592, 567] width 22 height 22
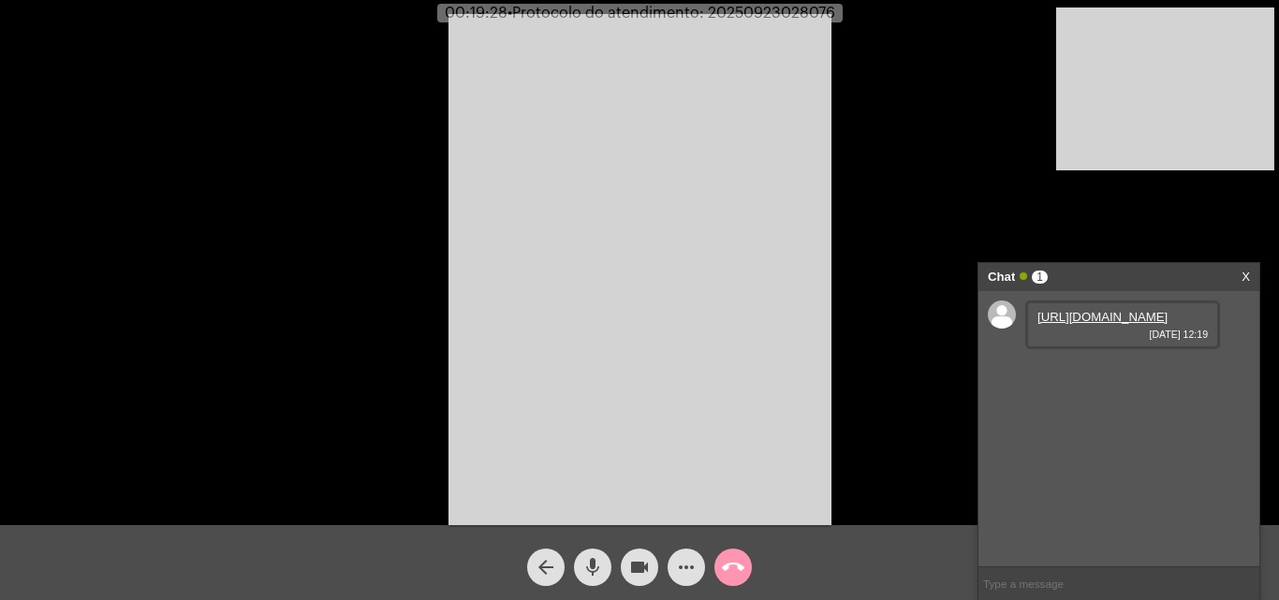
click at [1113, 324] on link "[URL][DOMAIN_NAME]" at bounding box center [1102, 317] width 130 height 14
click at [1074, 377] on link "[URL][DOMAIN_NAME]" at bounding box center [1102, 370] width 130 height 14
click at [678, 549] on div "more_horiz" at bounding box center [686, 562] width 47 height 47
click at [687, 565] on mat-icon "more_horiz" at bounding box center [686, 567] width 22 height 22
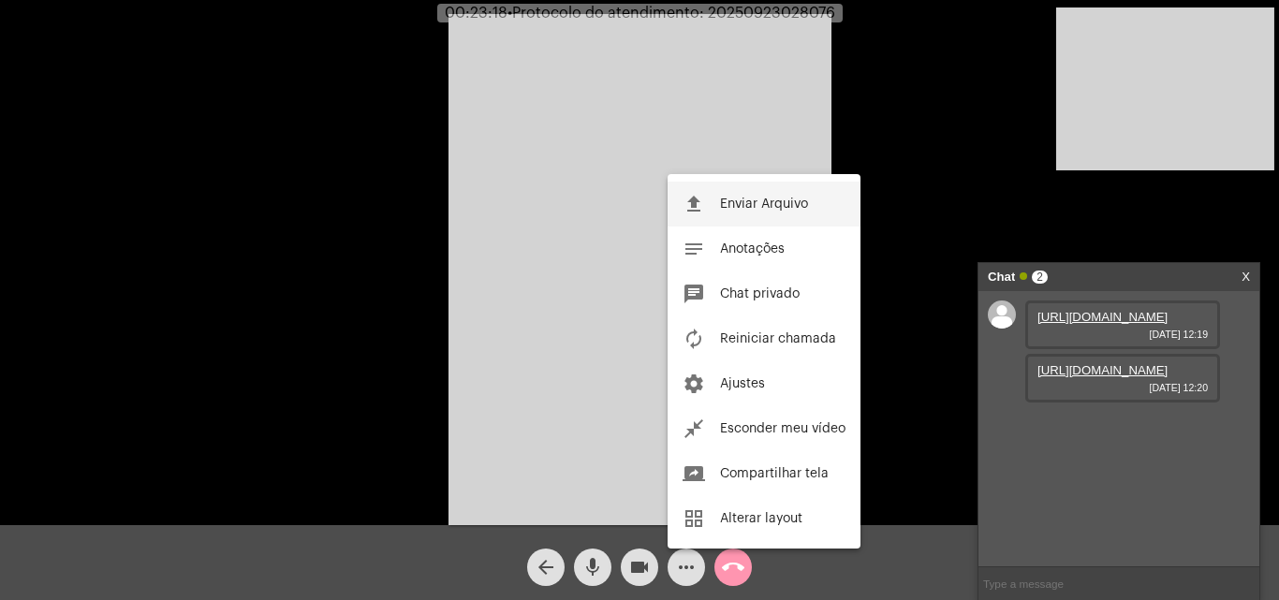
click at [737, 205] on span "Enviar Arquivo" at bounding box center [764, 204] width 88 height 13
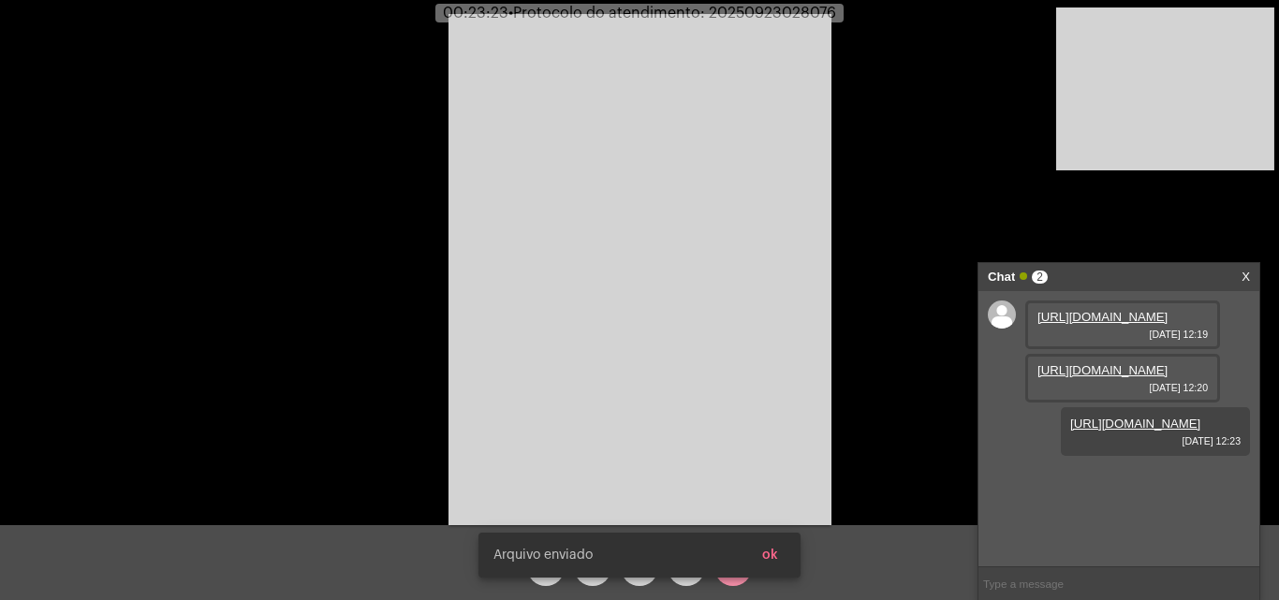
scroll to position [16, 0]
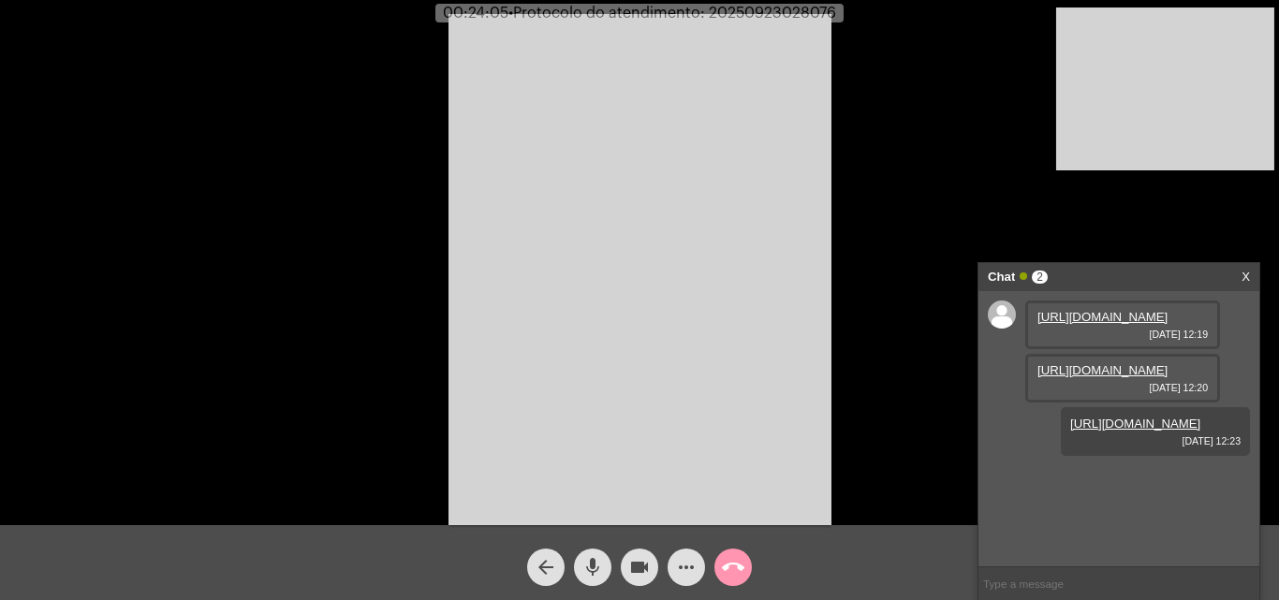
click at [771, 7] on span "• Protocolo do atendimento: 20250923028076" at bounding box center [672, 13] width 328 height 15
copy span "20250923028076"
click at [1036, 583] on input "text" at bounding box center [1118, 583] width 281 height 33
paste input "20250923028076"
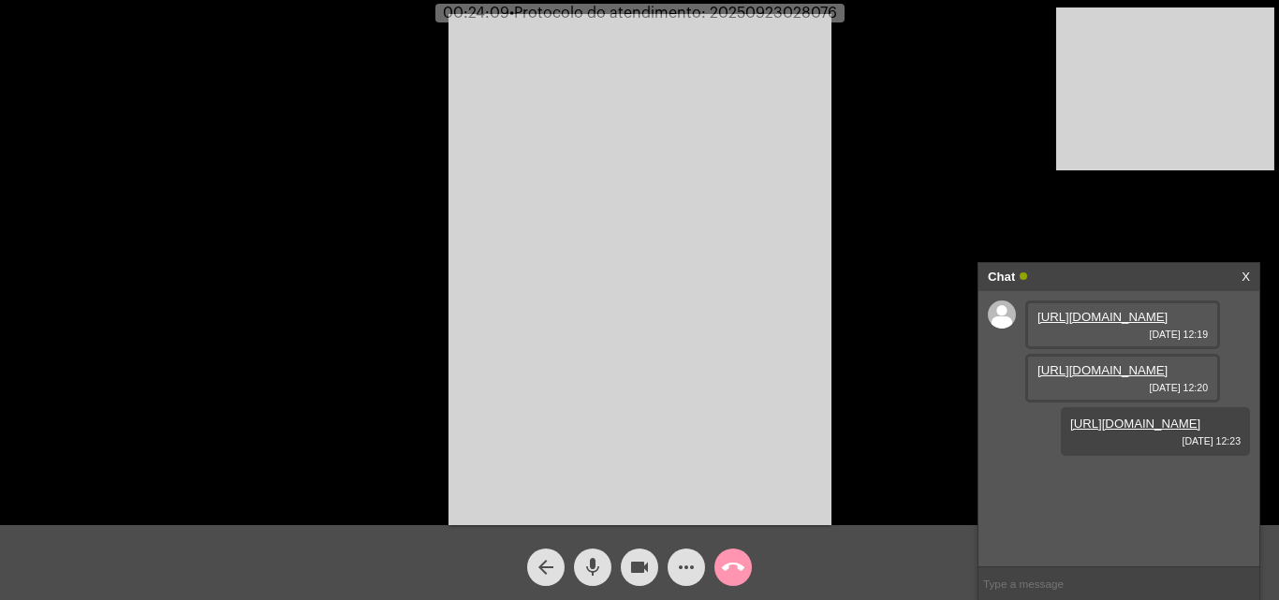
type input "20250923028076"
click at [730, 551] on span "call_end" at bounding box center [733, 567] width 22 height 37
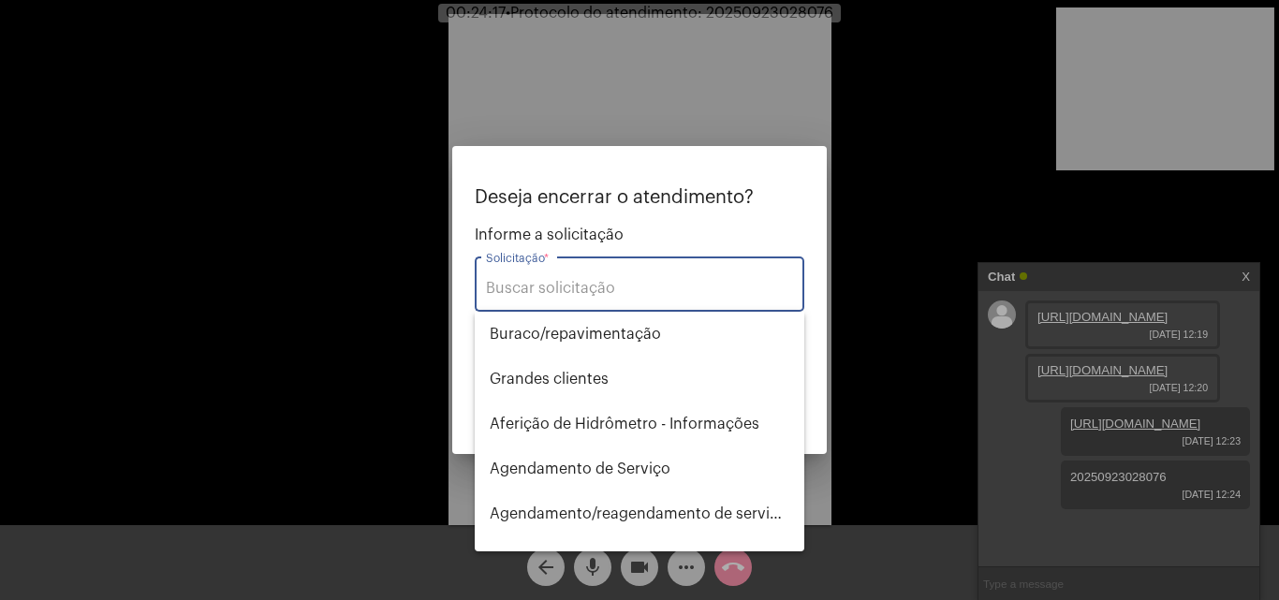
click at [630, 277] on div "Solicitação *" at bounding box center [639, 282] width 307 height 59
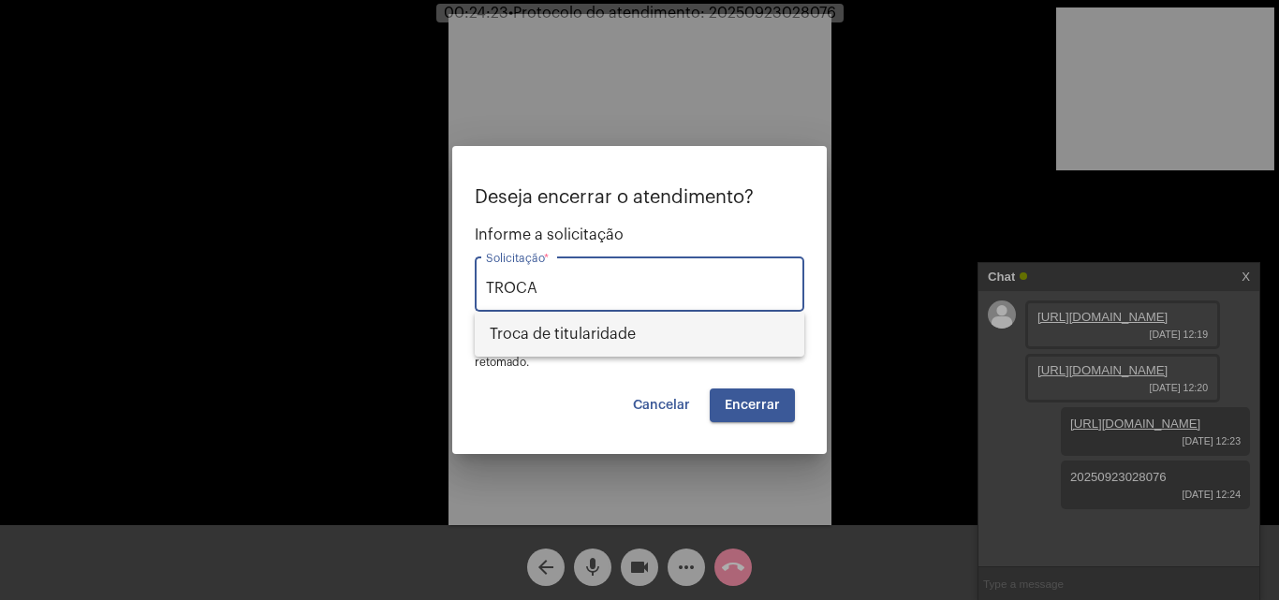
click at [672, 328] on span "Troca de titularidade" at bounding box center [640, 334] width 300 height 45
type input "Troca de titularidade"
click at [759, 403] on span "Encerrar" at bounding box center [752, 405] width 55 height 13
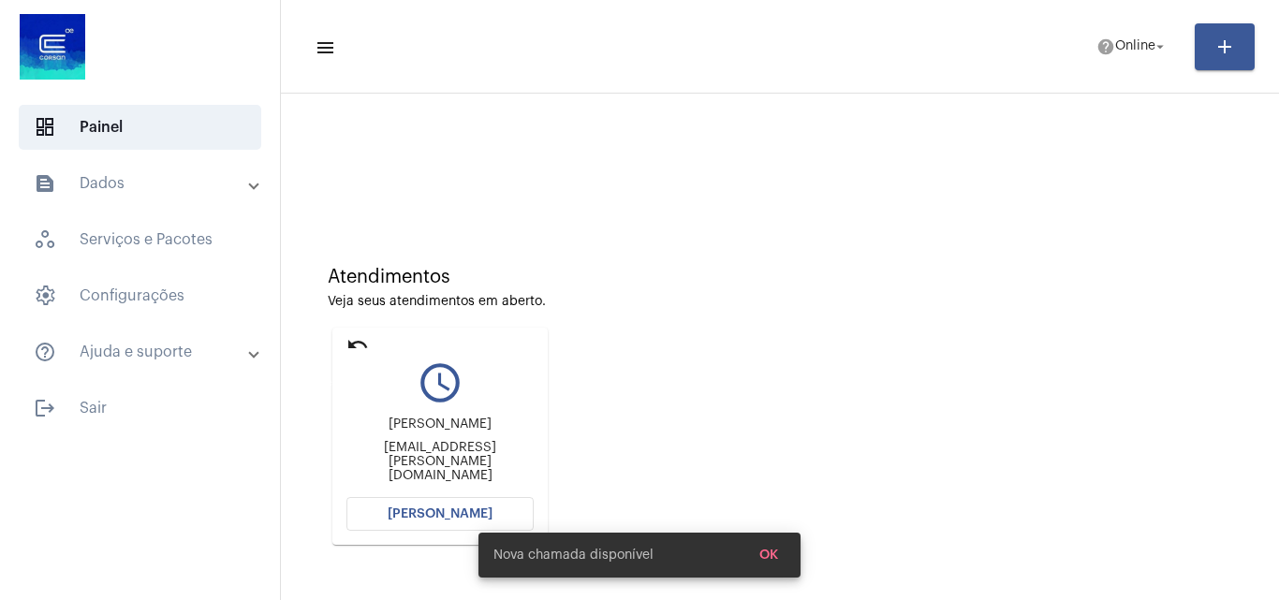
click at [357, 333] on mat-icon "undo" at bounding box center [357, 344] width 22 height 22
